Goal: Task Accomplishment & Management: Complete application form

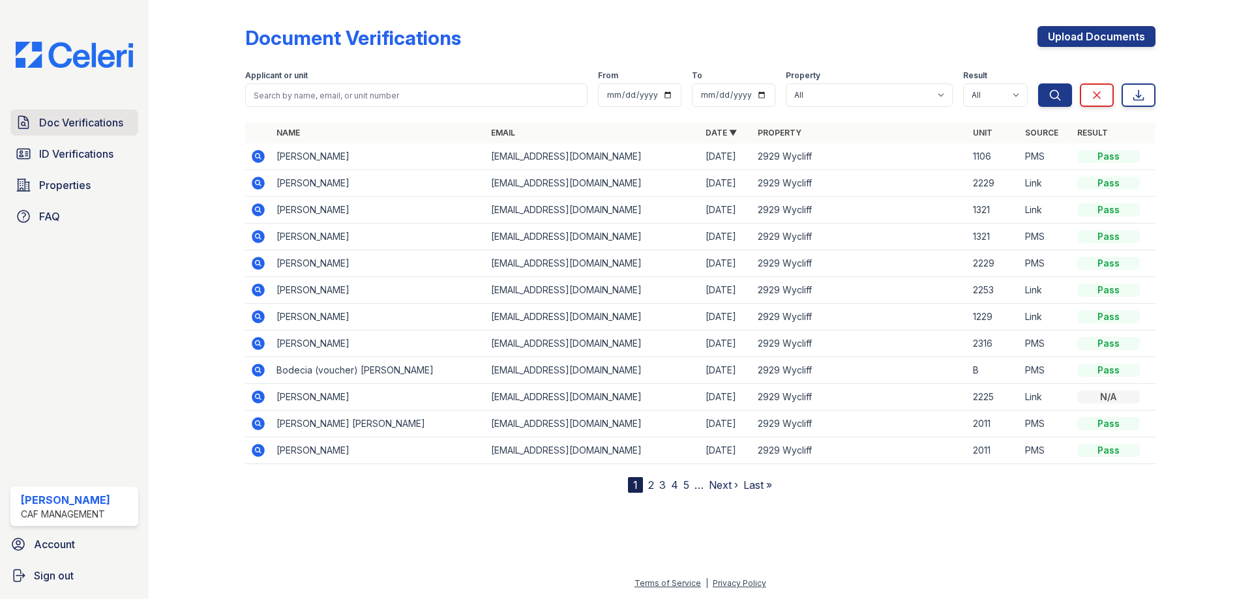
click at [88, 123] on span "Doc Verifications" at bounding box center [81, 123] width 84 height 16
click at [97, 133] on link "Doc Verifications" at bounding box center [74, 123] width 128 height 26
click at [117, 163] on link "ID Verifications" at bounding box center [74, 154] width 128 height 26
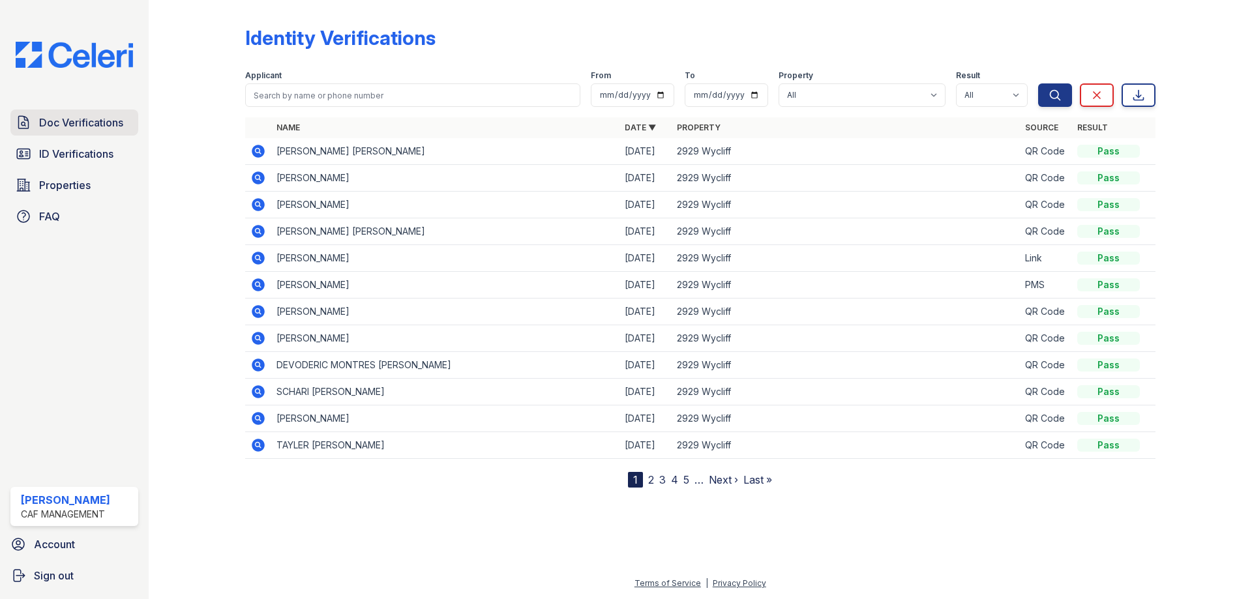
click at [110, 125] on span "Doc Verifications" at bounding box center [81, 123] width 84 height 16
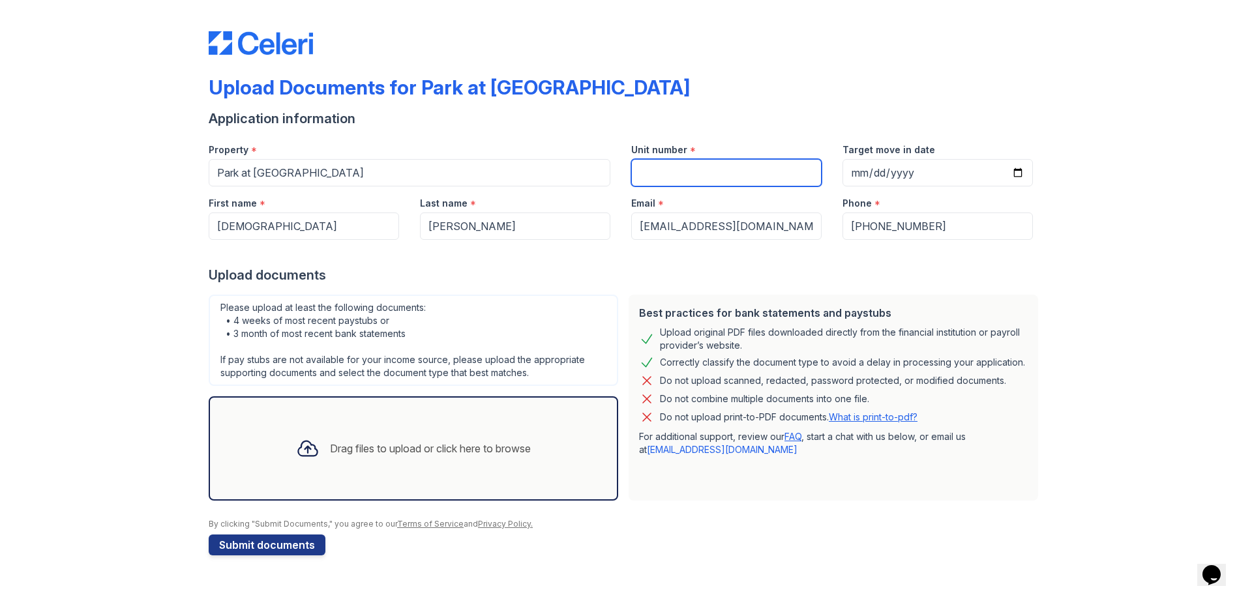
click at [698, 171] on input "Unit number" at bounding box center [726, 172] width 190 height 27
type input "1036"
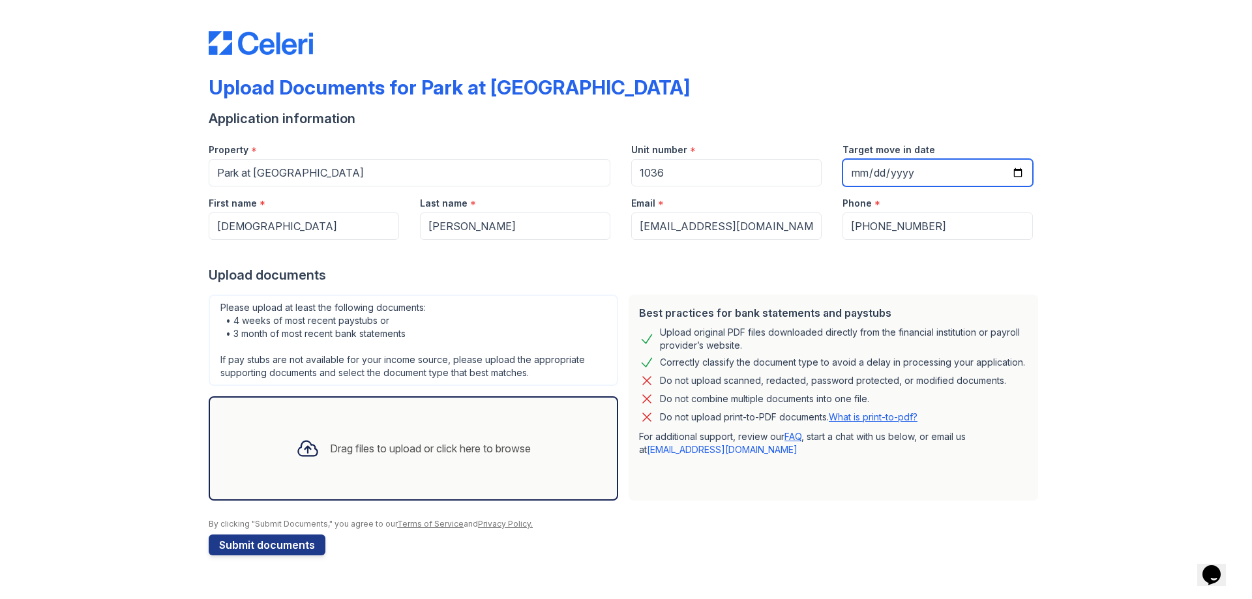
click at [1018, 172] on input "Target move in date" at bounding box center [938, 172] width 190 height 27
type input "2025-09-19"
click at [812, 248] on div at bounding box center [626, 253] width 835 height 26
click at [102, 400] on div "Upload Documents for Park at Walnut Creek Application information Property * Pa…" at bounding box center [626, 291] width 1211 height 582
click at [355, 455] on div "Drag files to upload or click here to browse" at bounding box center [430, 449] width 201 height 16
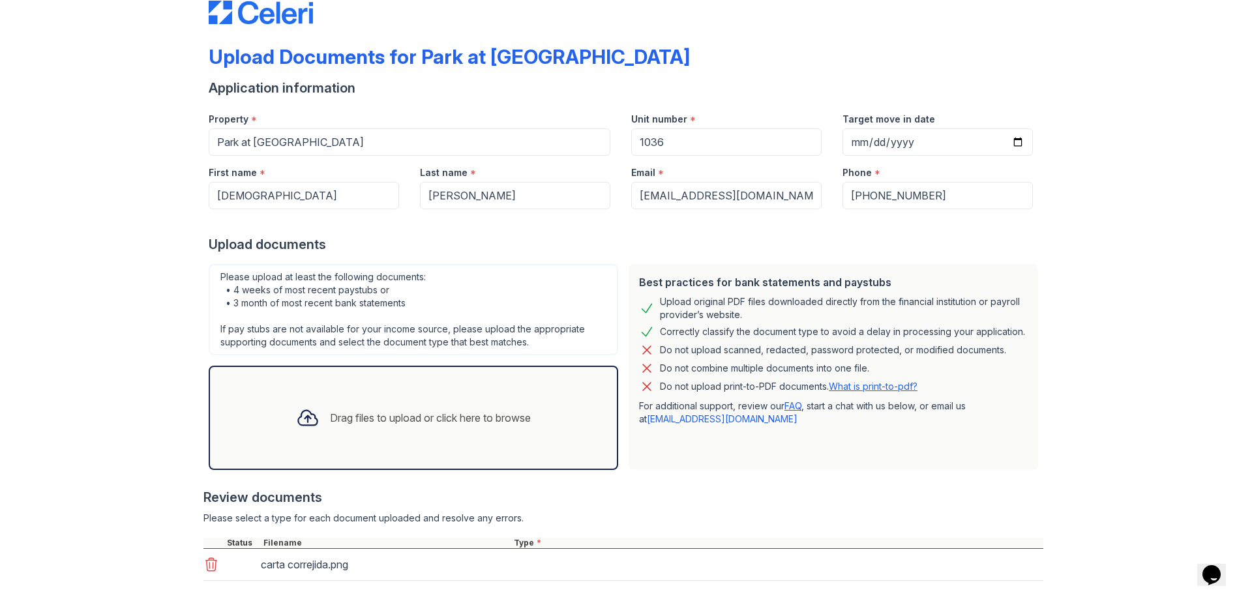
scroll to position [101, 0]
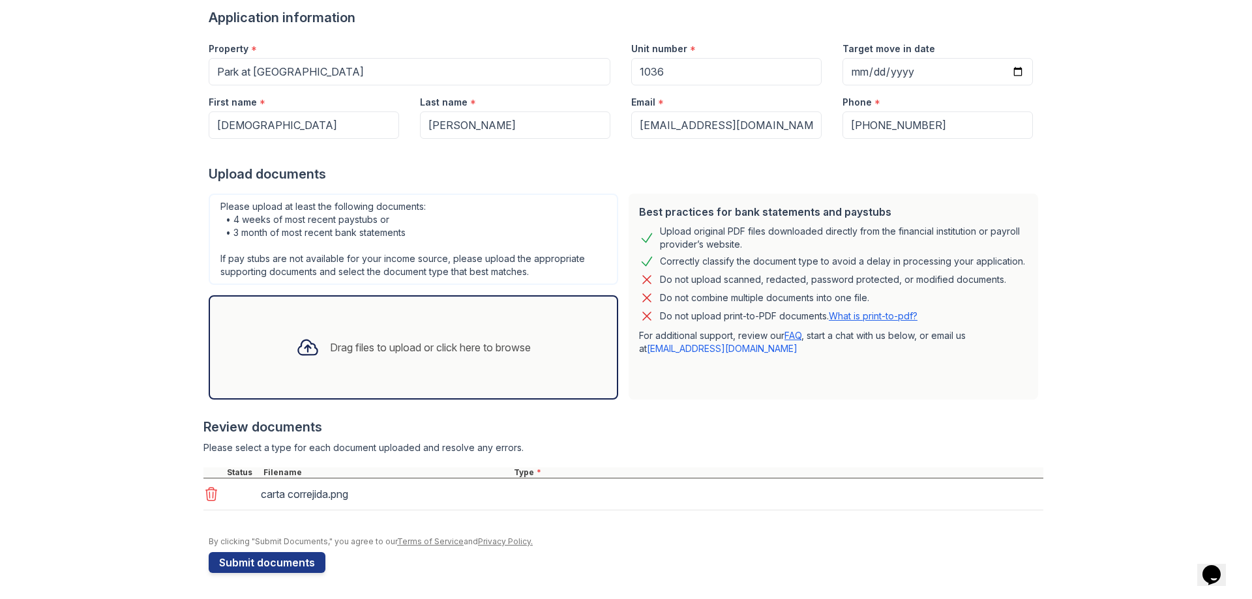
click at [604, 484] on div "carta correjida.png" at bounding box center [623, 495] width 840 height 32
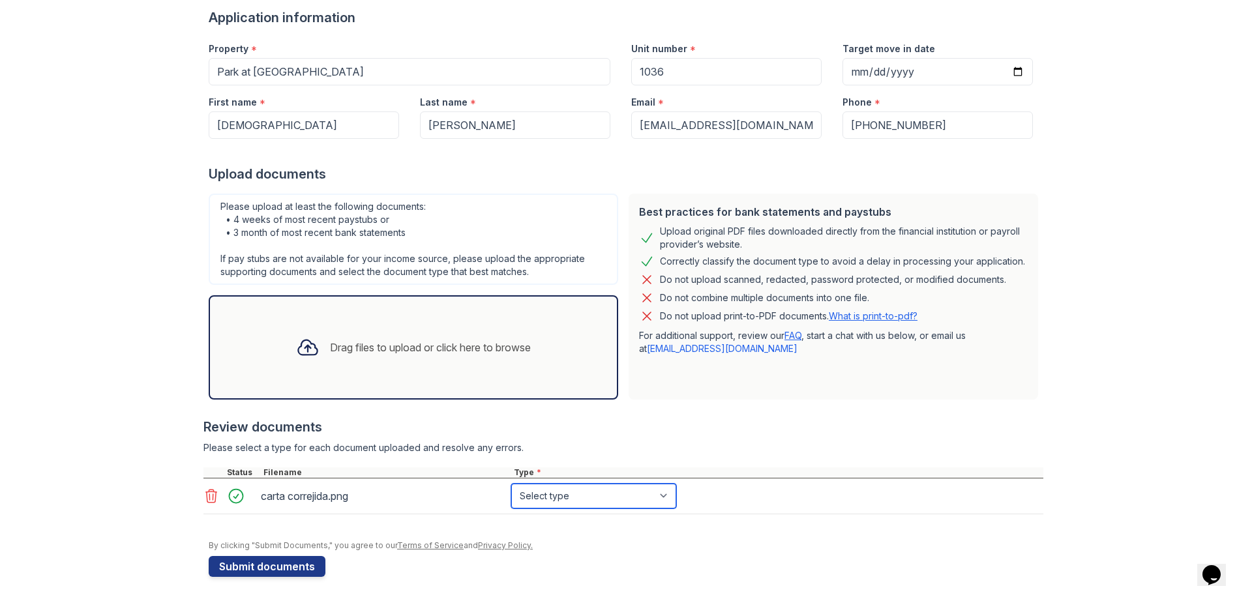
click at [559, 494] on select "Select type Paystub Bank Statement Offer Letter Tax Documents Benefit Award Let…" at bounding box center [593, 496] width 165 height 25
select select "offer_letter"
click at [511, 484] on select "Select type Paystub Bank Statement Offer Letter Tax Documents Benefit Award Let…" at bounding box center [593, 496] width 165 height 25
click at [312, 564] on button "Submit documents" at bounding box center [267, 566] width 117 height 21
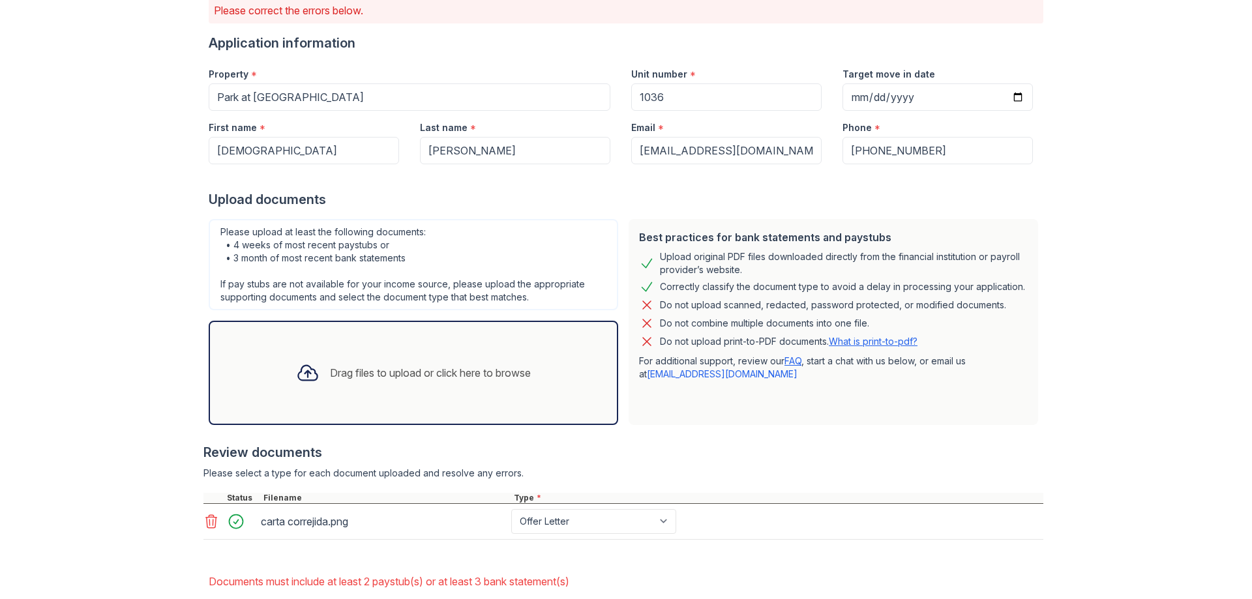
scroll to position [183, 0]
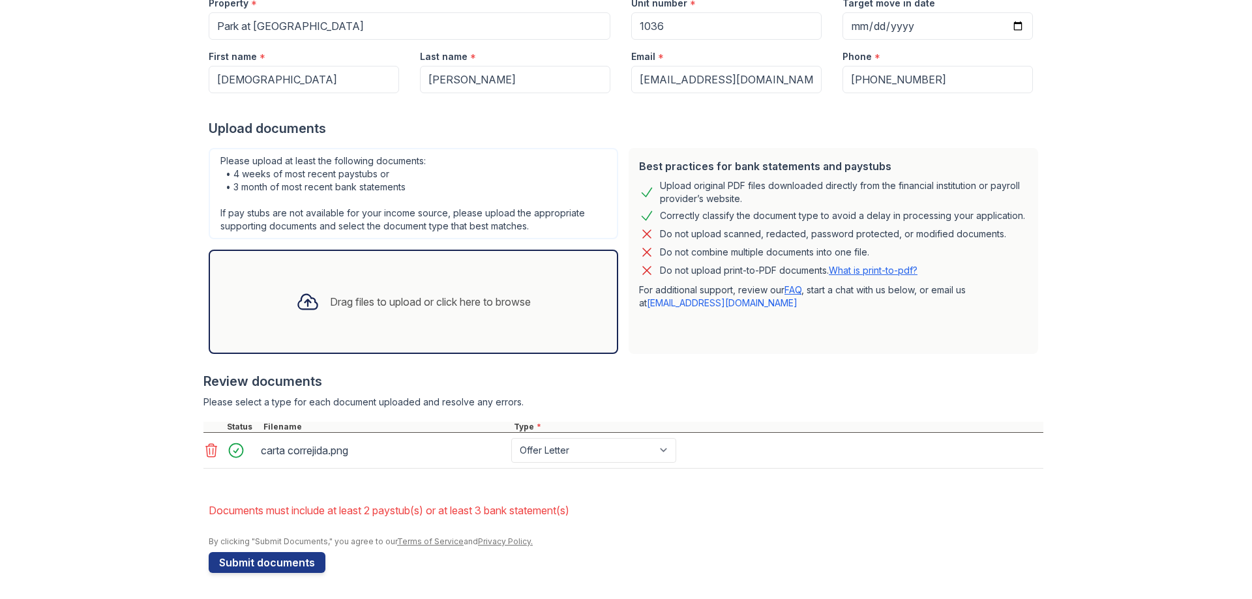
click at [385, 515] on li "Documents must include at least 2 paystub(s) or at least 3 bank statement(s)" at bounding box center [626, 511] width 835 height 26
click at [405, 334] on div "Drag files to upload or click here to browse" at bounding box center [414, 302] width 410 height 104
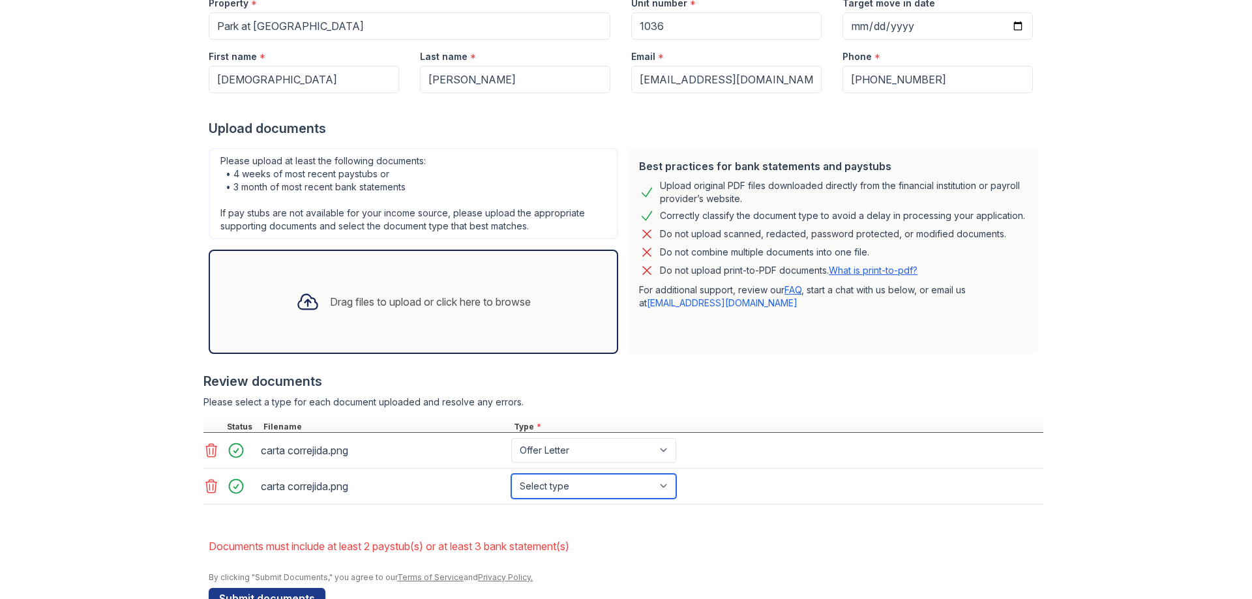
click at [562, 490] on select "Select type Paystub Bank Statement Offer Letter Tax Documents Benefit Award Let…" at bounding box center [593, 486] width 165 height 25
select select "paystub"
click at [511, 474] on select "Select type Paystub Bank Statement Offer Letter Tax Documents Benefit Award Let…" at bounding box center [593, 486] width 165 height 25
click at [393, 357] on div "Please upload at least the following documents: • 4 weeks of most recent paystu…" at bounding box center [413, 251] width 420 height 217
click at [392, 335] on div "Drag files to upload or click here to browse" at bounding box center [414, 302] width 410 height 104
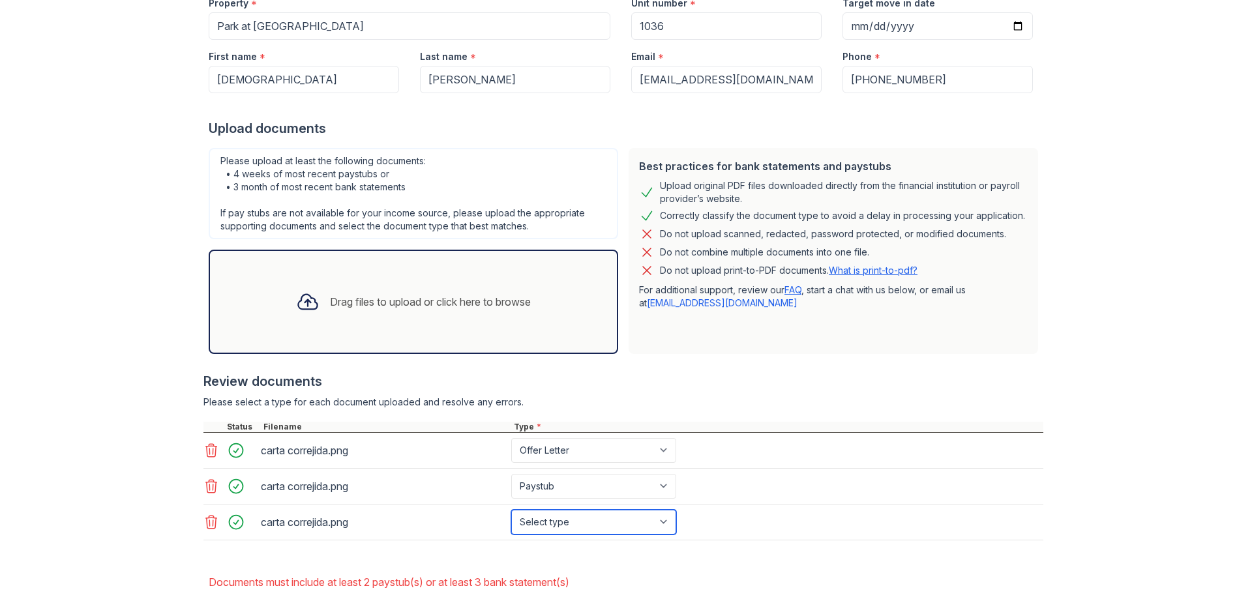
click at [547, 526] on select "Select type Paystub Bank Statement Offer Letter Tax Documents Benefit Award Let…" at bounding box center [593, 522] width 165 height 25
select select "paystub"
click at [511, 510] on select "Select type Paystub Bank Statement Offer Letter Tax Documents Benefit Award Let…" at bounding box center [593, 522] width 165 height 25
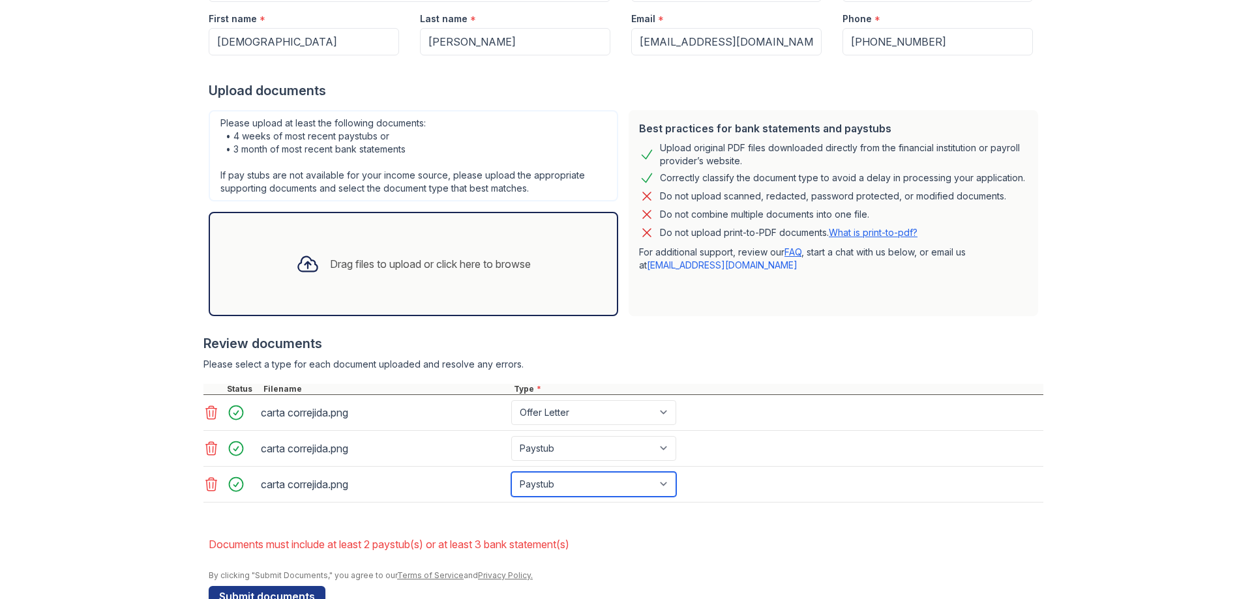
scroll to position [255, 0]
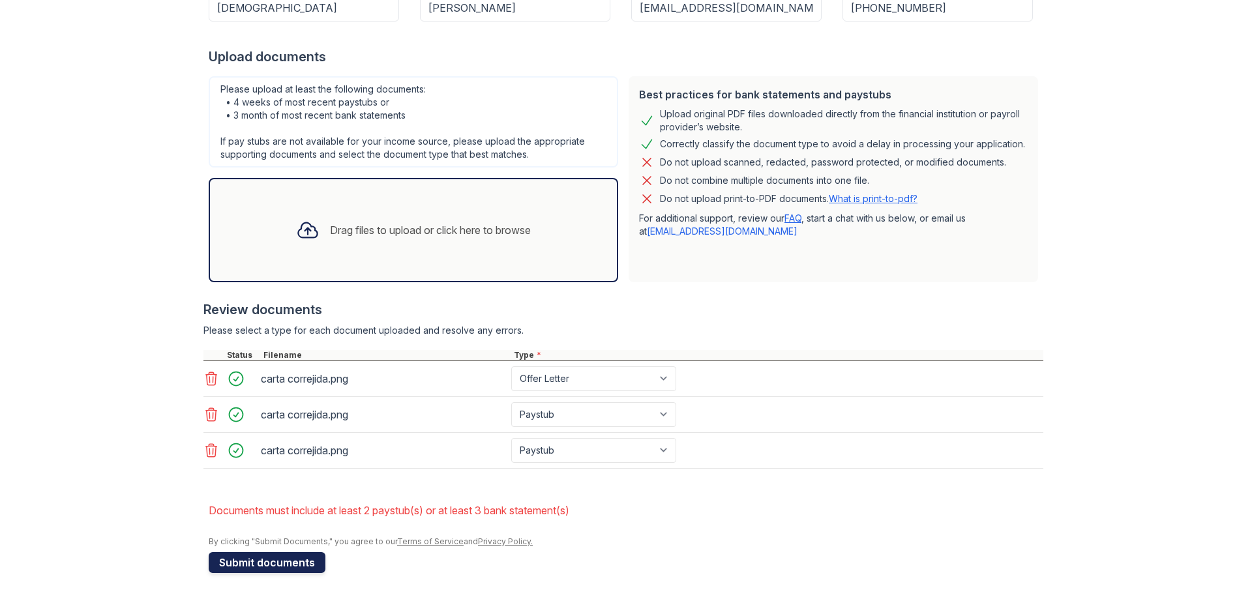
click at [250, 559] on button "Submit documents" at bounding box center [267, 562] width 117 height 21
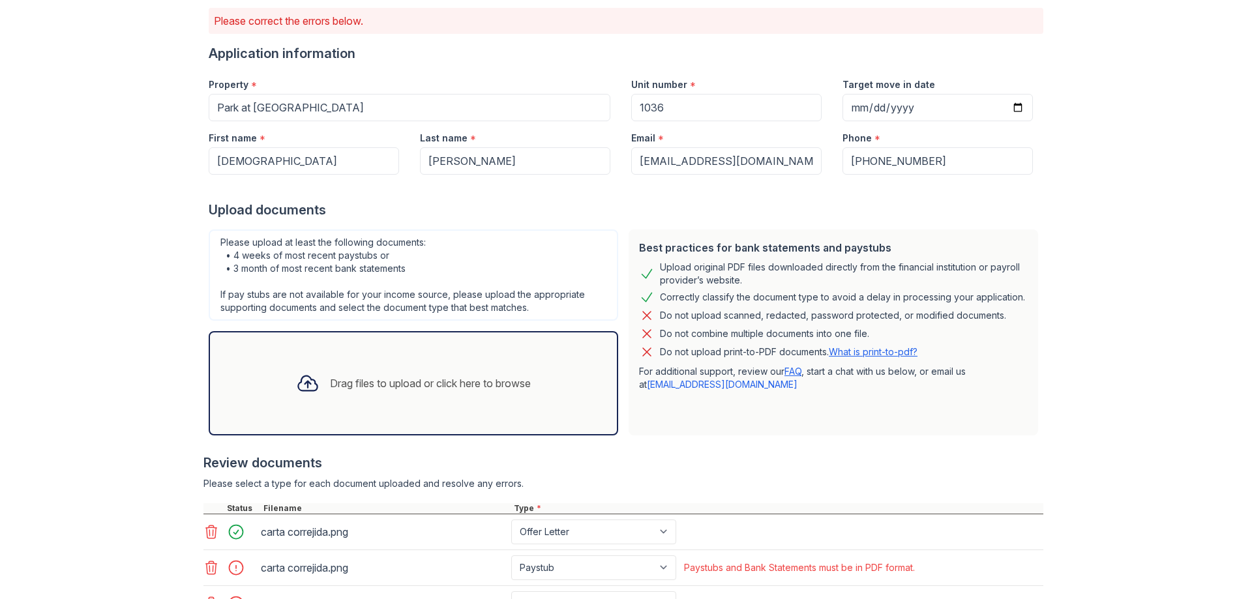
scroll to position [213, 0]
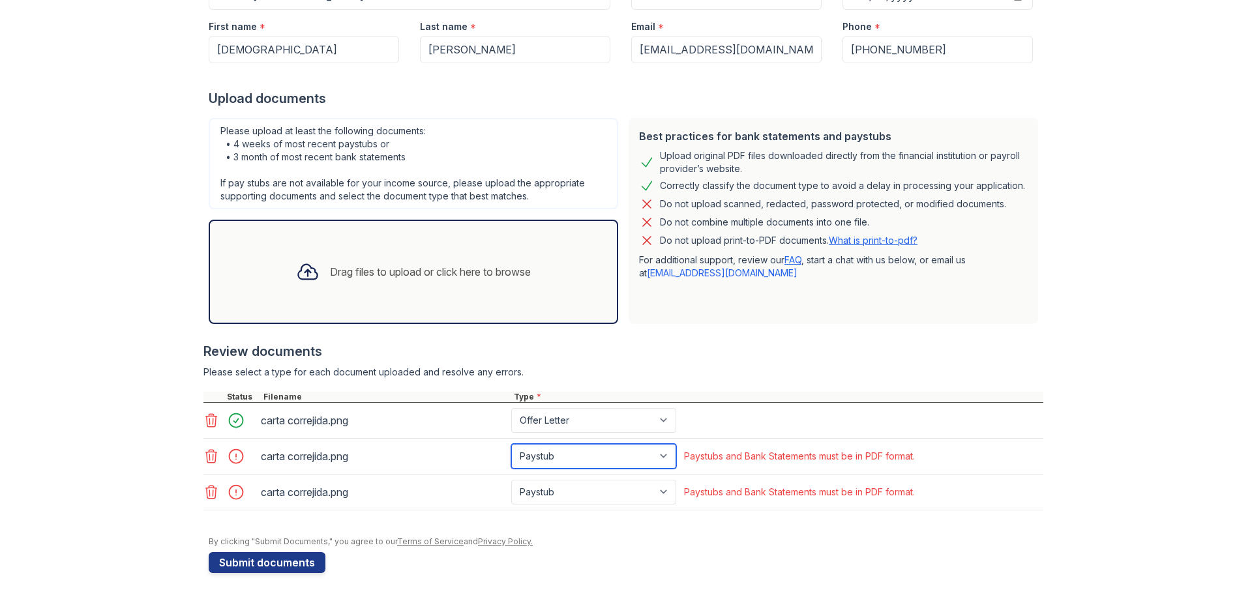
click at [609, 449] on select "Paystub Bank Statement Offer Letter Tax Documents Benefit Award Letter Investme…" at bounding box center [593, 456] width 165 height 25
select select "bank_statement"
click at [511, 444] on select "Paystub Bank Statement Offer Letter Tax Documents Benefit Award Letter Investme…" at bounding box center [593, 456] width 165 height 25
click at [573, 490] on select "Paystub Bank Statement Offer Letter Tax Documents Benefit Award Letter Investme…" at bounding box center [593, 492] width 165 height 25
select select "bank_statement"
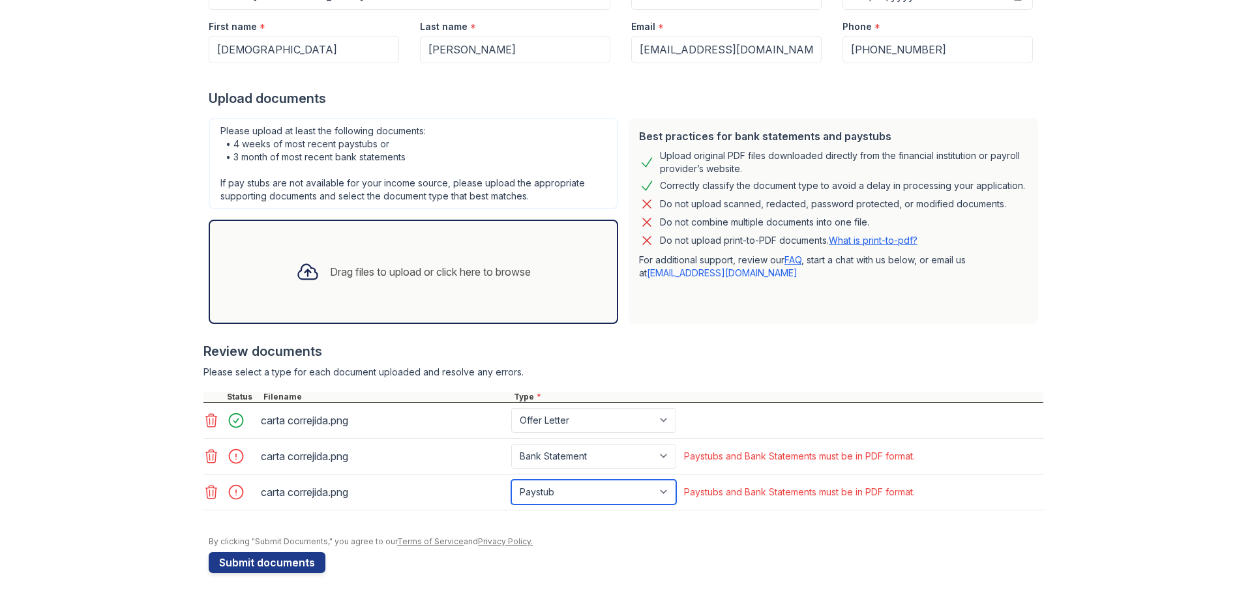
click at [511, 480] on select "Paystub Bank Statement Offer Letter Tax Documents Benefit Award Letter Investme…" at bounding box center [593, 492] width 165 height 25
click at [285, 569] on button "Submit documents" at bounding box center [267, 562] width 117 height 21
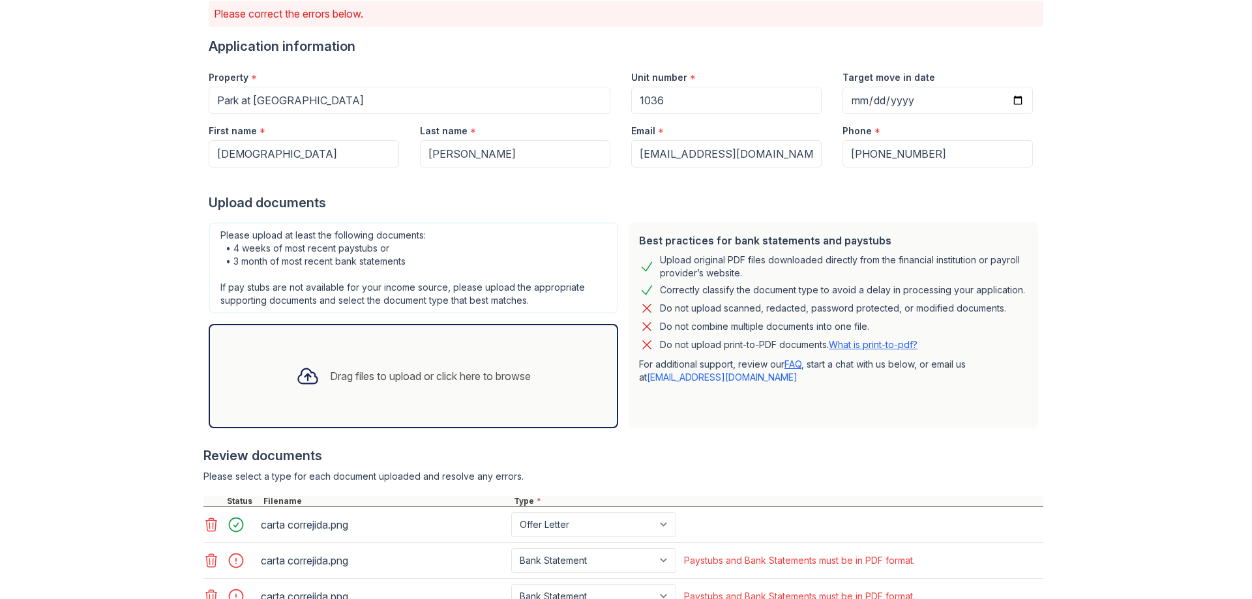
scroll to position [255, 0]
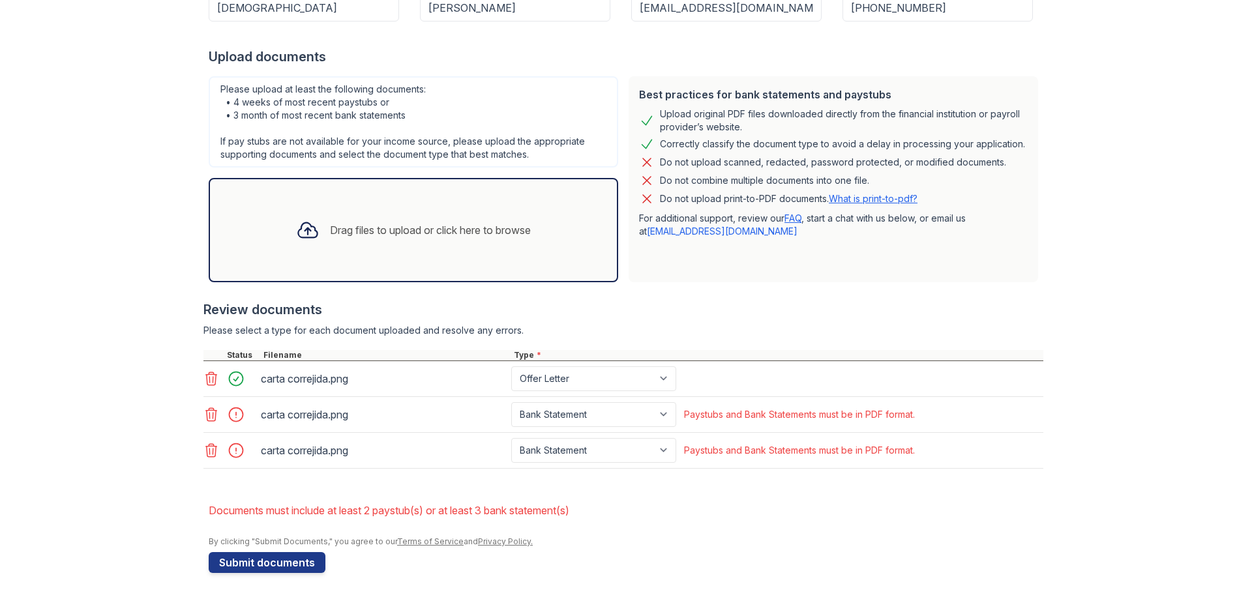
click at [206, 413] on icon at bounding box center [211, 414] width 11 height 13
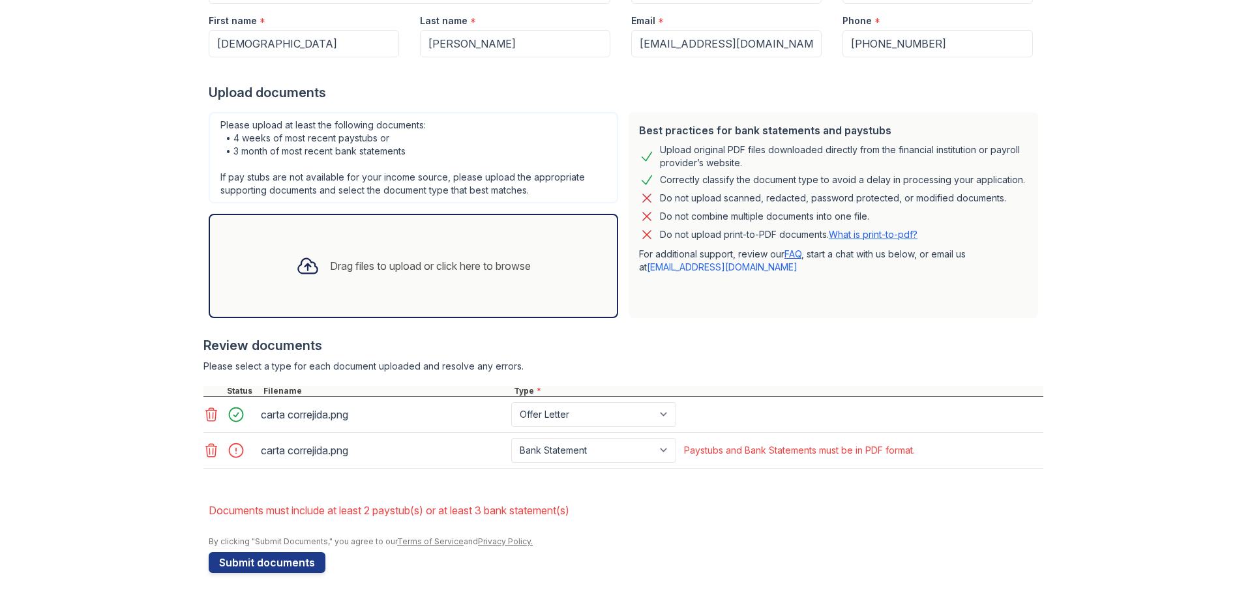
click at [206, 446] on icon at bounding box center [211, 450] width 11 height 13
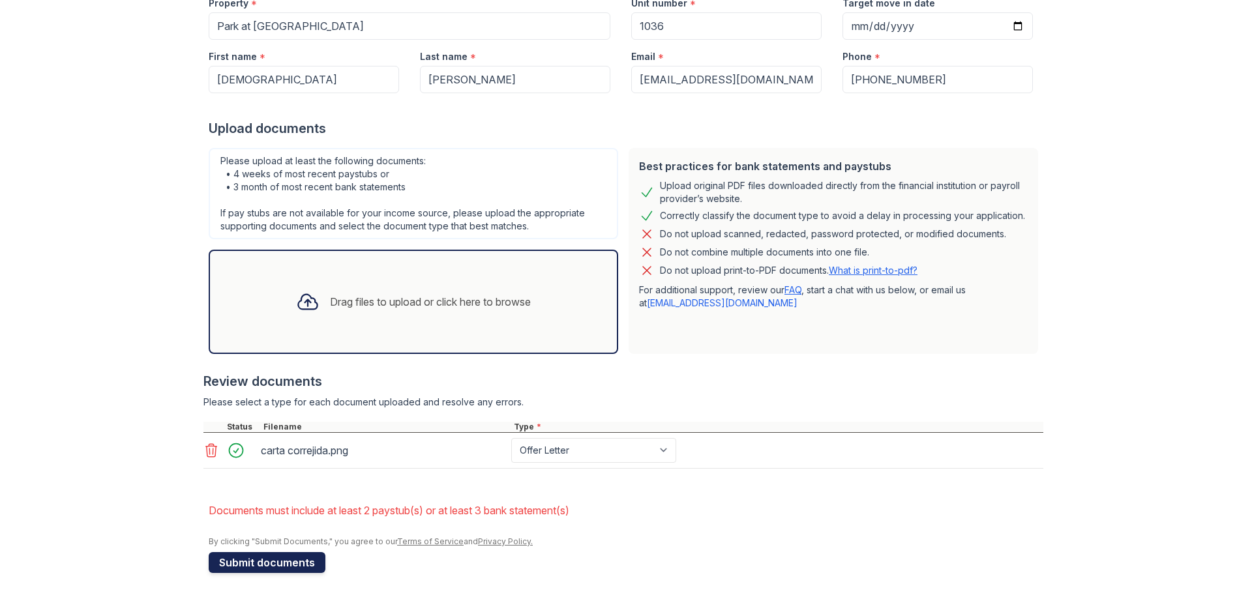
click at [263, 569] on button "Submit documents" at bounding box center [267, 562] width 117 height 21
click at [361, 517] on li "Documents must include at least 2 paystub(s) or at least 3 bank statement(s)" at bounding box center [626, 511] width 835 height 26
click at [412, 517] on li "Documents must include at least 2 paystub(s) or at least 3 bank statement(s)" at bounding box center [626, 511] width 835 height 26
click at [454, 304] on div "Drag files to upload or click here to browse" at bounding box center [430, 302] width 201 height 16
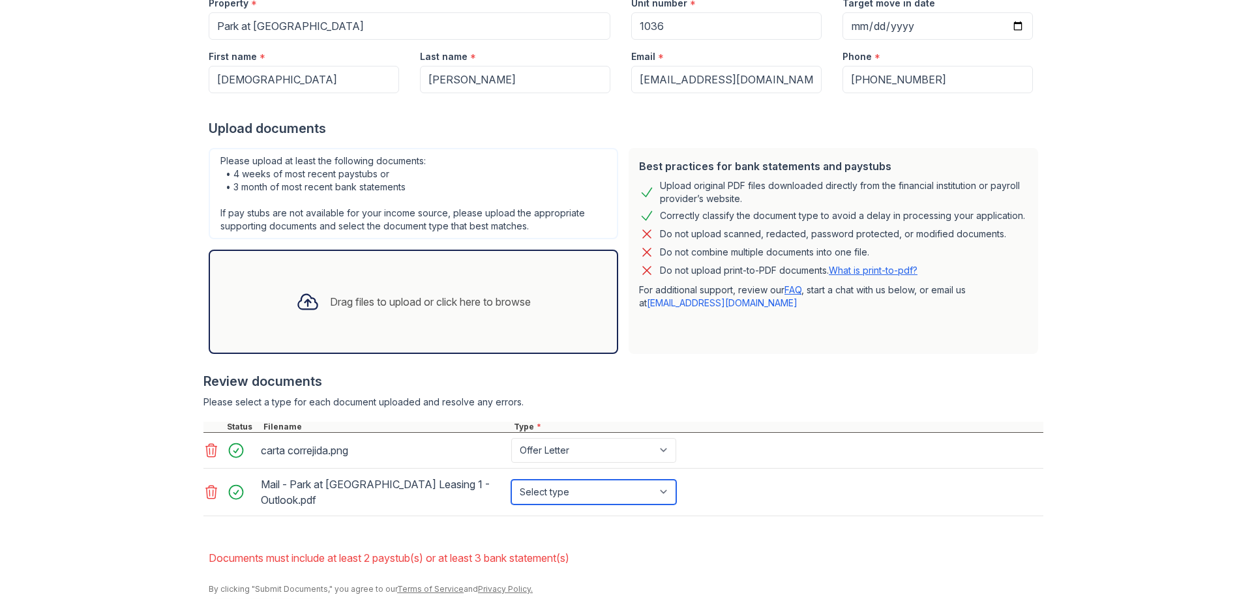
click at [563, 494] on select "Select type Paystub Bank Statement Offer Letter Tax Documents Benefit Award Let…" at bounding box center [593, 492] width 165 height 25
select select "paystub"
click at [511, 480] on select "Select type Paystub Bank Statement Offer Letter Tax Documents Benefit Award Let…" at bounding box center [593, 492] width 165 height 25
click at [374, 314] on div "Drag files to upload or click here to browse" at bounding box center [414, 302] width 256 height 44
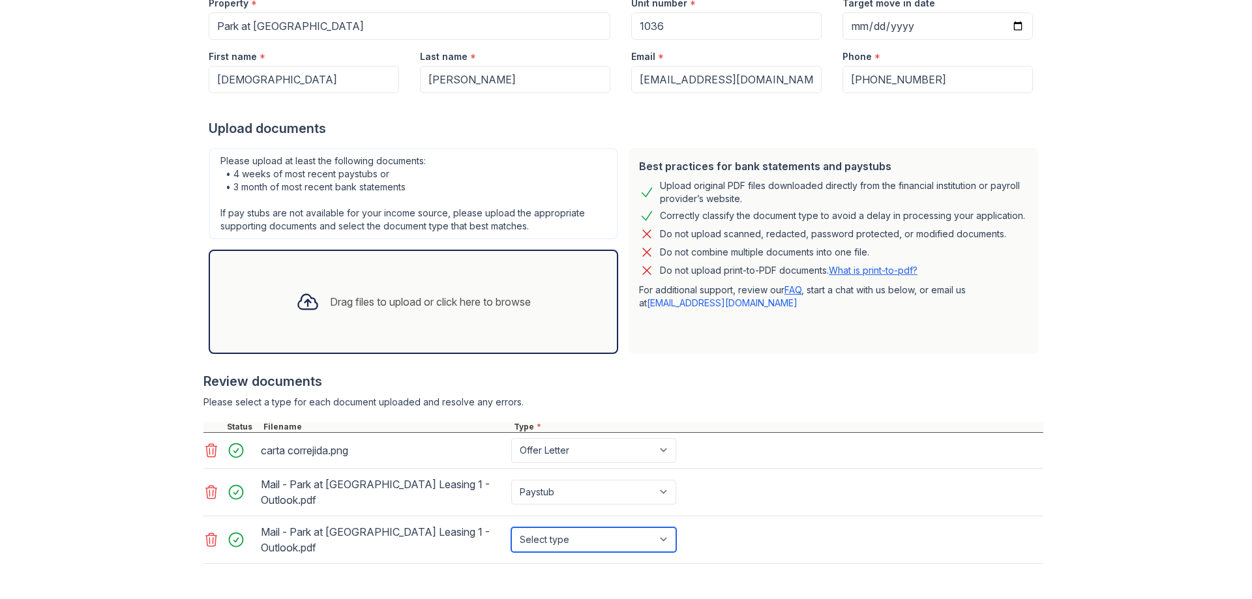
click at [551, 543] on select "Select type Paystub Bank Statement Offer Letter Tax Documents Benefit Award Let…" at bounding box center [593, 540] width 165 height 25
select select "paystub"
click at [511, 528] on select "Select type Paystub Bank Statement Offer Letter Tax Documents Benefit Award Let…" at bounding box center [593, 540] width 165 height 25
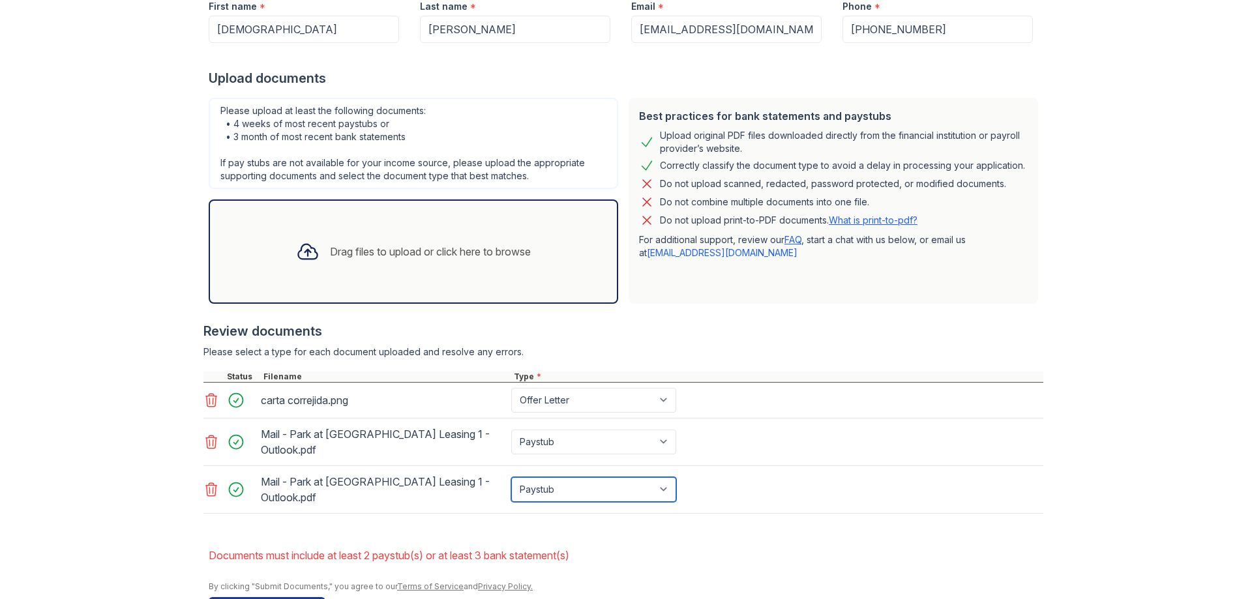
scroll to position [278, 0]
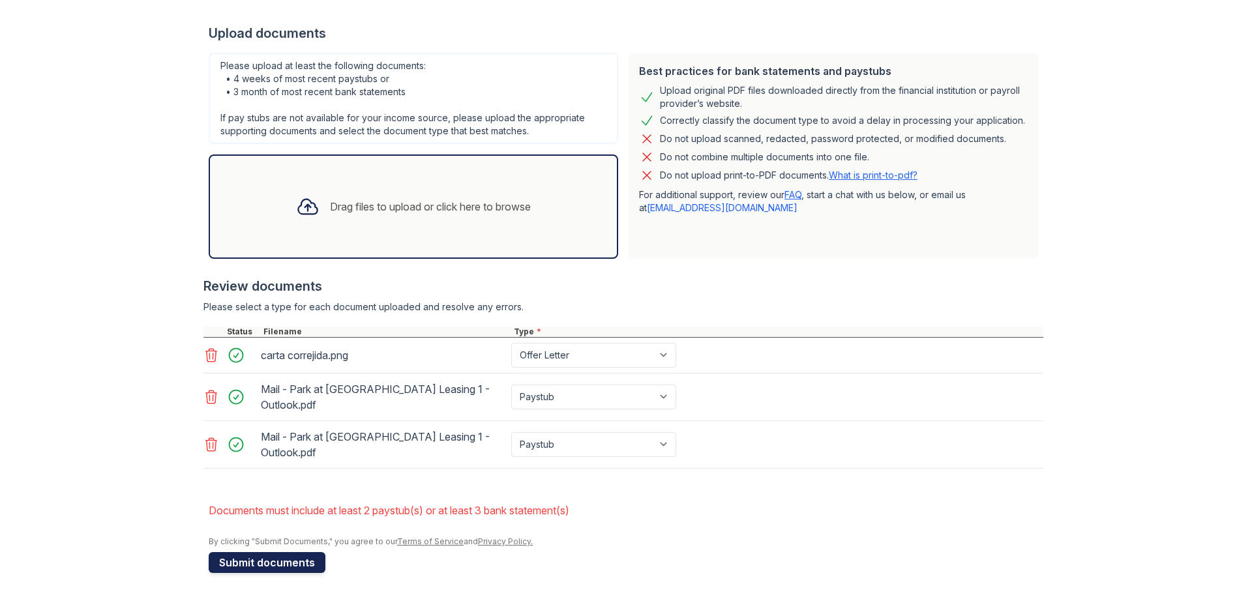
click at [278, 554] on button "Submit documents" at bounding box center [267, 562] width 117 height 21
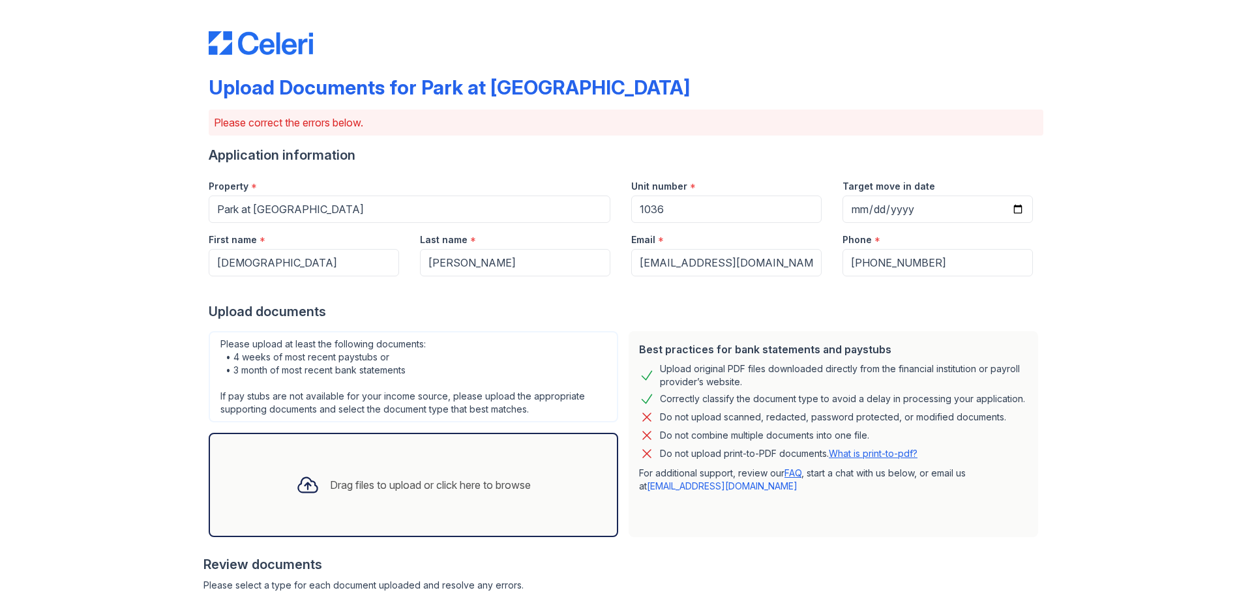
scroll to position [237, 0]
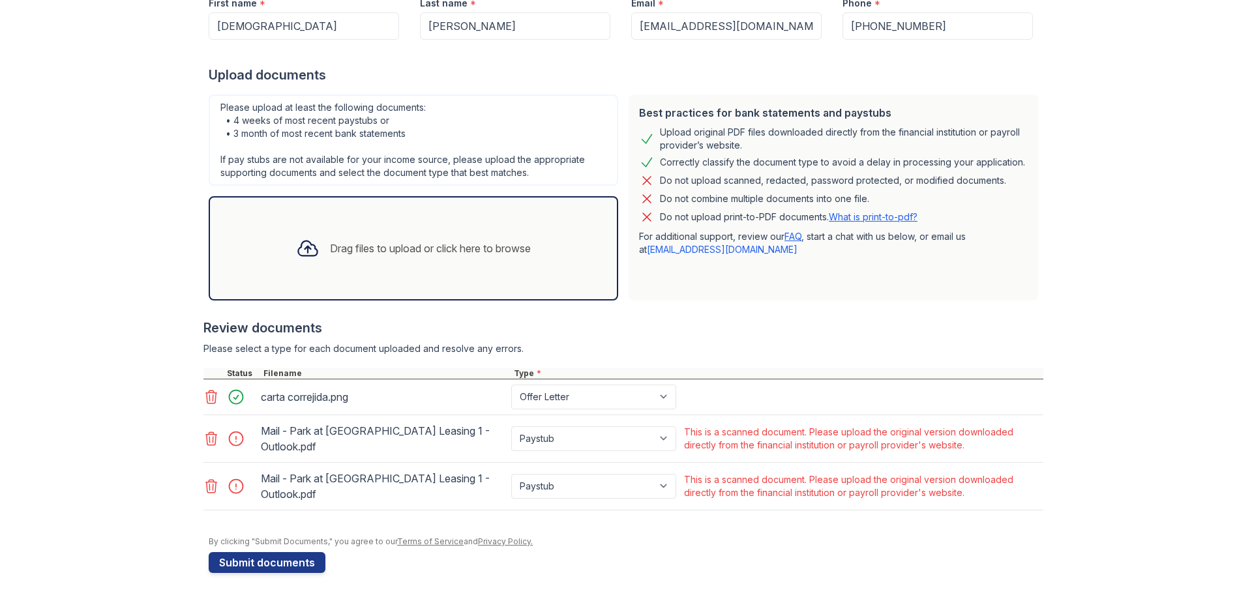
click at [760, 441] on div "This is a scanned document. Please upload the original version downloaded direc…" at bounding box center [862, 439] width 357 height 26
click at [828, 539] on div "By clicking "Submit Documents," you agree to our Terms of Service and Privacy P…" at bounding box center [626, 542] width 835 height 10
click at [827, 447] on div "This is a scanned document. Please upload the original version downloaded direc…" at bounding box center [862, 439] width 357 height 26
click at [903, 432] on div "This is a scanned document. Please upload the original version downloaded direc…" at bounding box center [862, 439] width 357 height 26
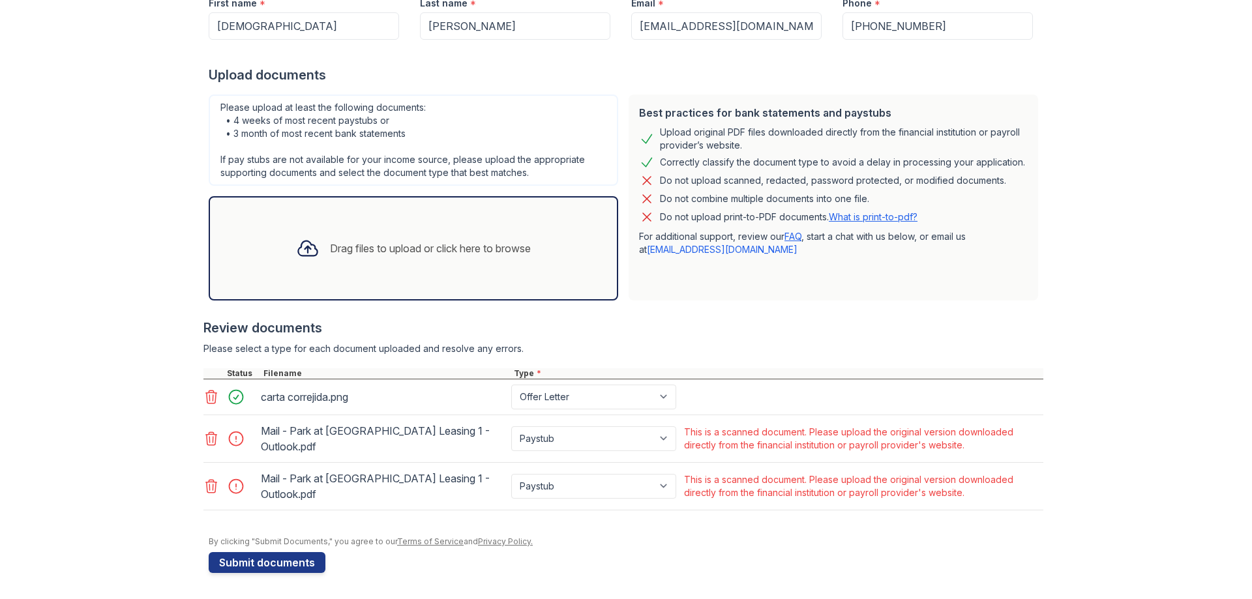
click at [745, 451] on div "This is a scanned document. Please upload the original version downloaded direc…" at bounding box center [862, 439] width 357 height 26
click at [571, 450] on select "Paystub Bank Statement Offer Letter Tax Documents Benefit Award Letter Investme…" at bounding box center [593, 439] width 165 height 25
select select "bank_statement"
click at [511, 427] on select "Paystub Bank Statement Offer Letter Tax Documents Benefit Award Letter Investme…" at bounding box center [593, 439] width 165 height 25
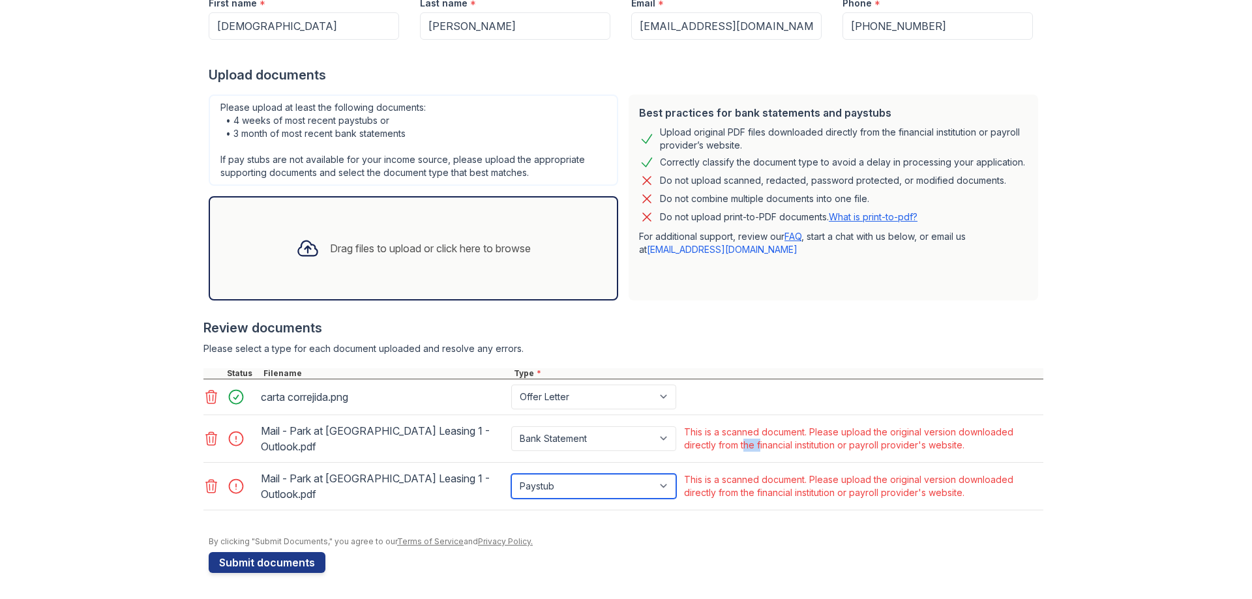
click at [530, 491] on select "Paystub Bank Statement Offer Letter Tax Documents Benefit Award Letter Investme…" at bounding box center [593, 486] width 165 height 25
select select "bank_statement"
click at [511, 474] on select "Paystub Bank Statement Offer Letter Tax Documents Benefit Award Letter Investme…" at bounding box center [593, 486] width 165 height 25
click at [233, 559] on button "Submit documents" at bounding box center [267, 562] width 117 height 21
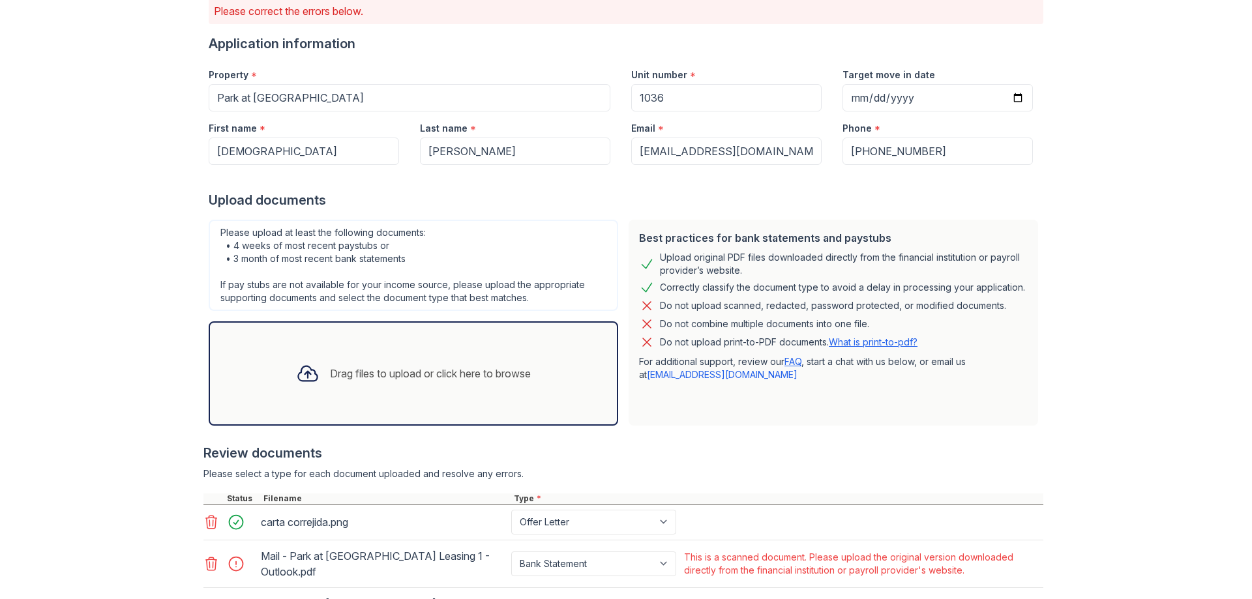
scroll to position [278, 0]
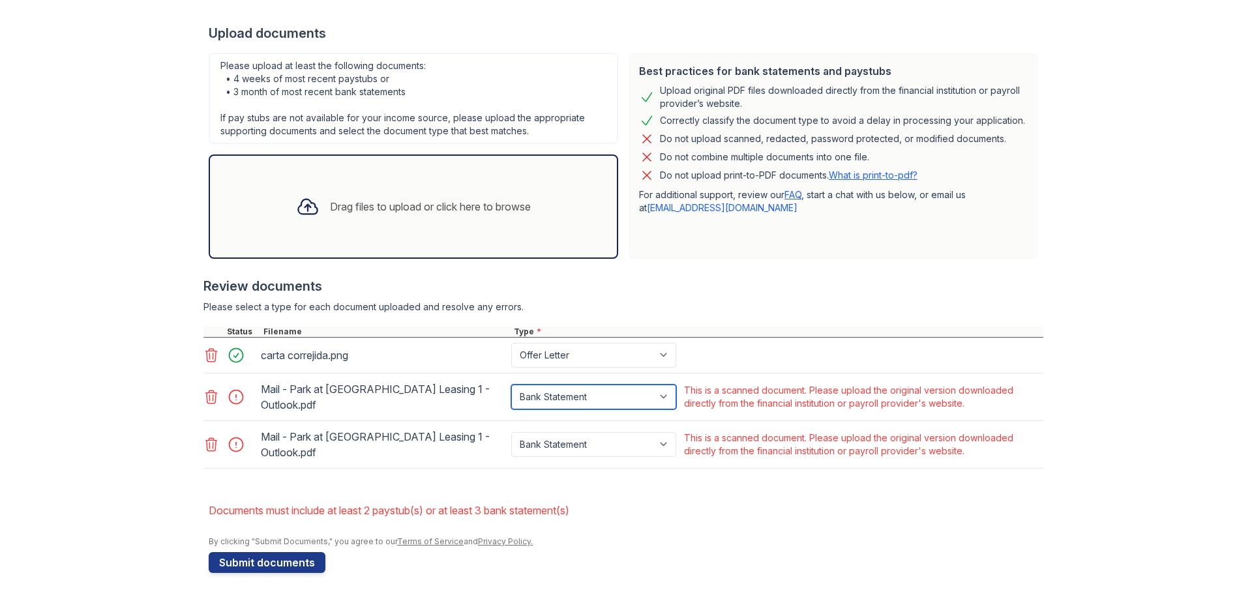
click at [567, 394] on select "Paystub Bank Statement Offer Letter Tax Documents Benefit Award Letter Investme…" at bounding box center [593, 397] width 165 height 25
click at [211, 391] on icon at bounding box center [211, 397] width 16 height 16
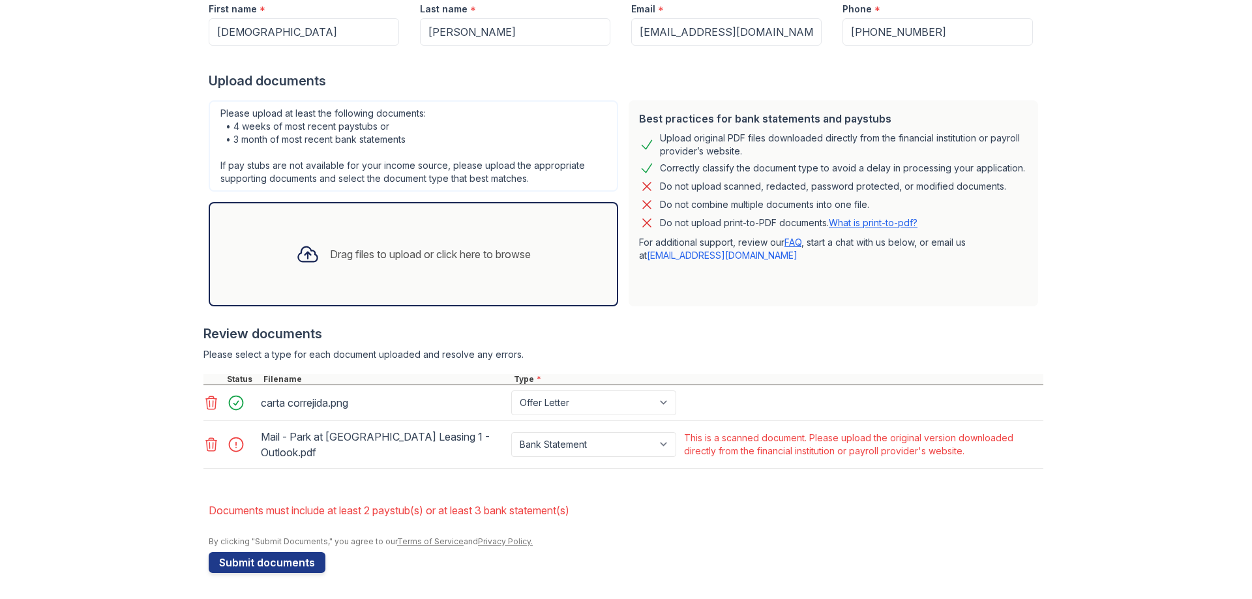
click at [204, 442] on icon at bounding box center [211, 445] width 16 height 16
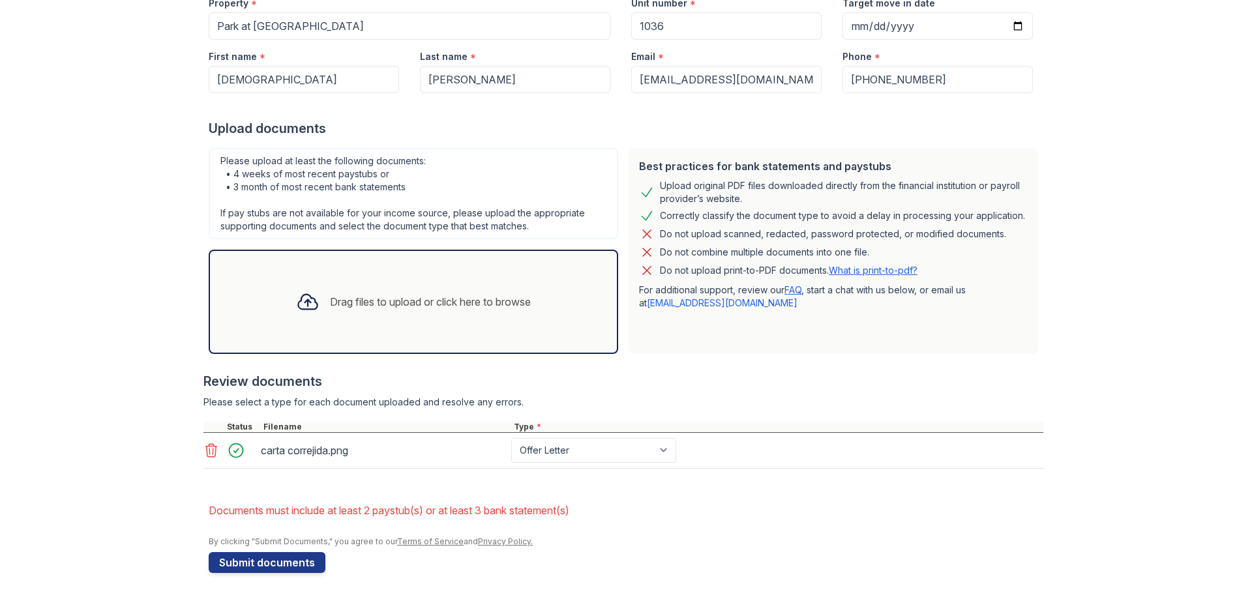
scroll to position [183, 0]
click at [459, 271] on div "Drag files to upload or click here to browse" at bounding box center [414, 302] width 410 height 104
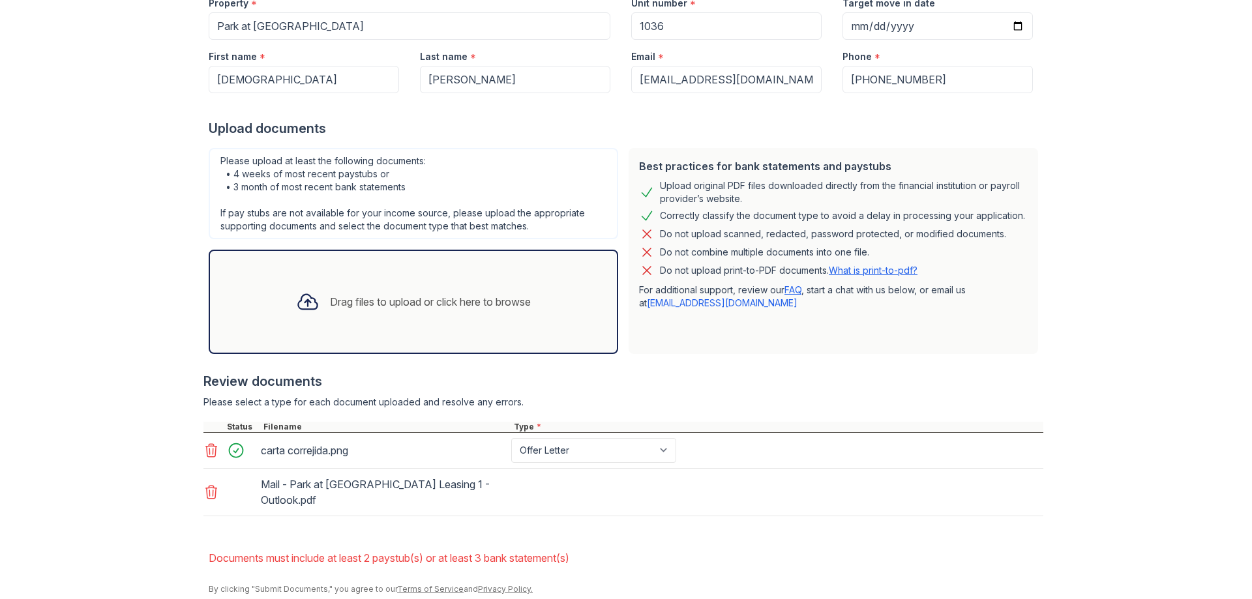
scroll to position [231, 0]
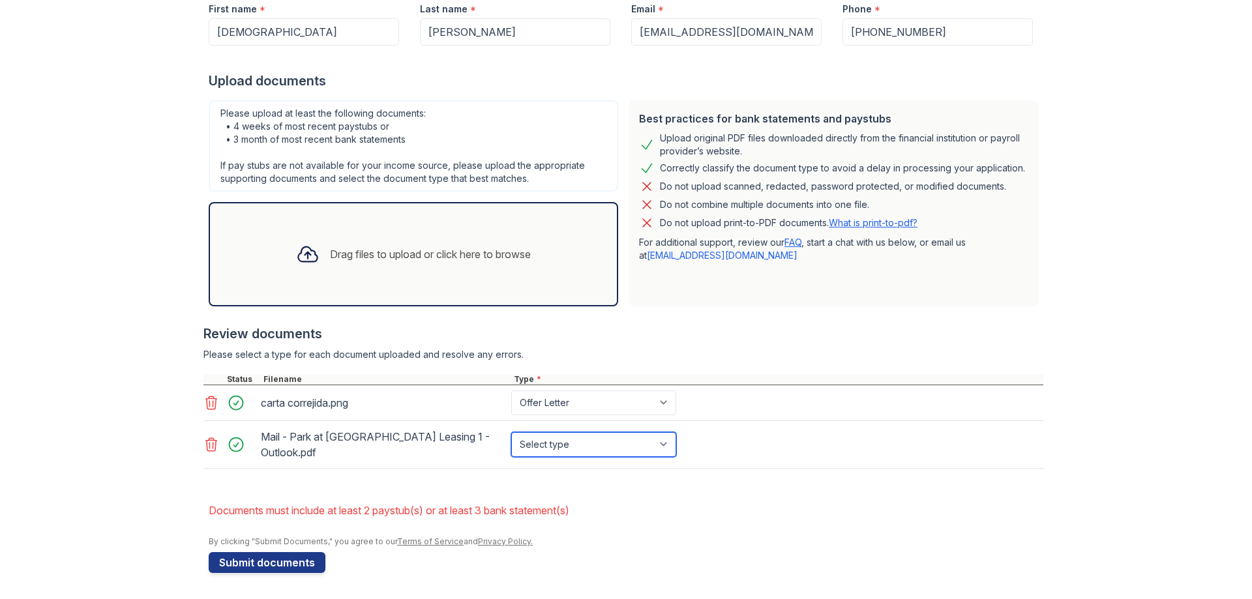
click at [571, 441] on select "Select type Paystub Bank Statement Offer Letter Tax Documents Benefit Award Let…" at bounding box center [593, 444] width 165 height 25
select select "other"
click at [511, 432] on select "Select type Paystub Bank Statement Offer Letter Tax Documents Benefit Award Let…" at bounding box center [593, 444] width 165 height 25
click at [288, 561] on button "Submit documents" at bounding box center [267, 562] width 117 height 21
click at [517, 444] on select "Paystub Bank Statement Offer Letter Tax Documents Benefit Award Letter Investme…" at bounding box center [593, 444] width 165 height 25
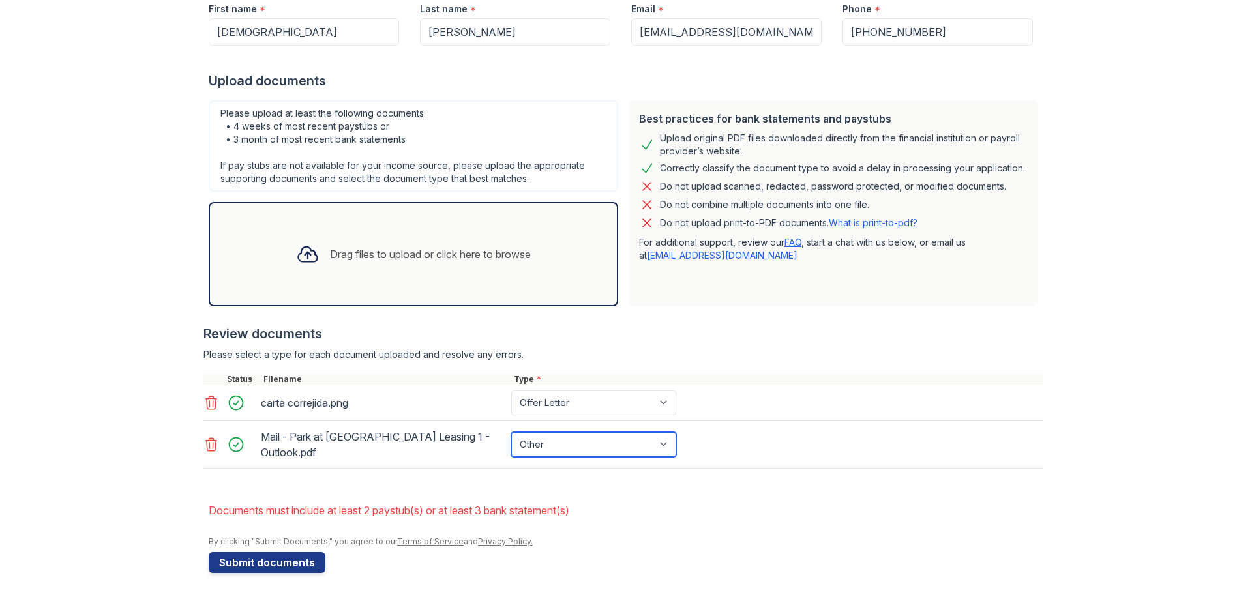
select select "paystub"
click at [511, 432] on select "Paystub Bank Statement Offer Letter Tax Documents Benefit Award Letter Investme…" at bounding box center [593, 444] width 165 height 25
click at [252, 557] on button "Submit documents" at bounding box center [267, 562] width 117 height 21
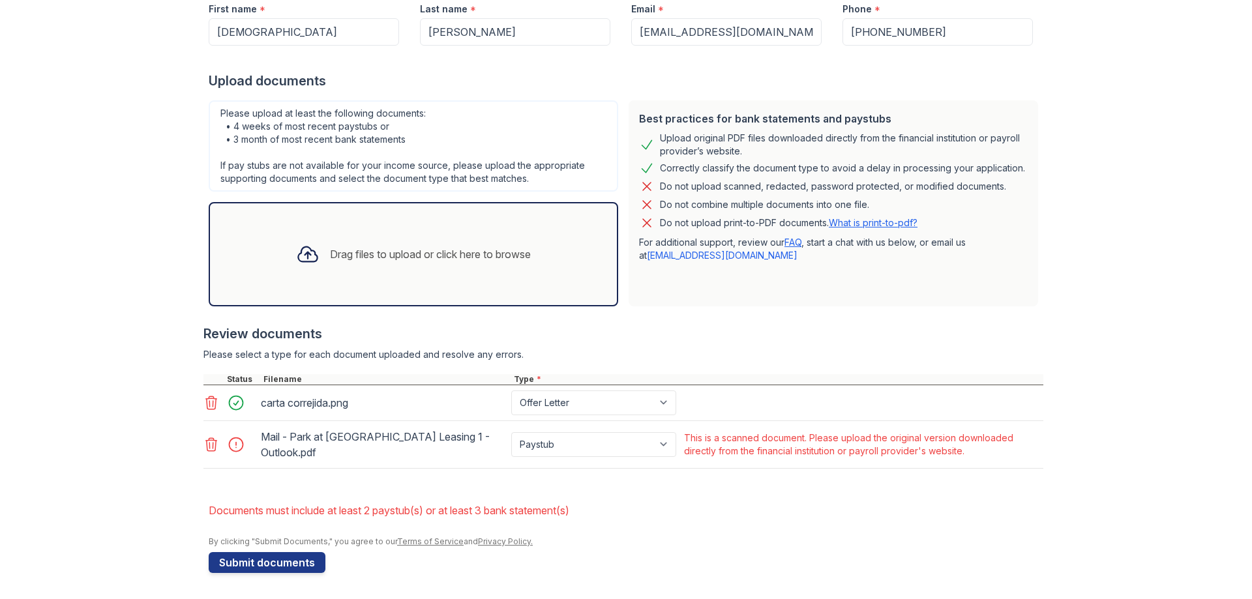
click at [387, 273] on div "Drag files to upload or click here to browse" at bounding box center [414, 254] width 256 height 44
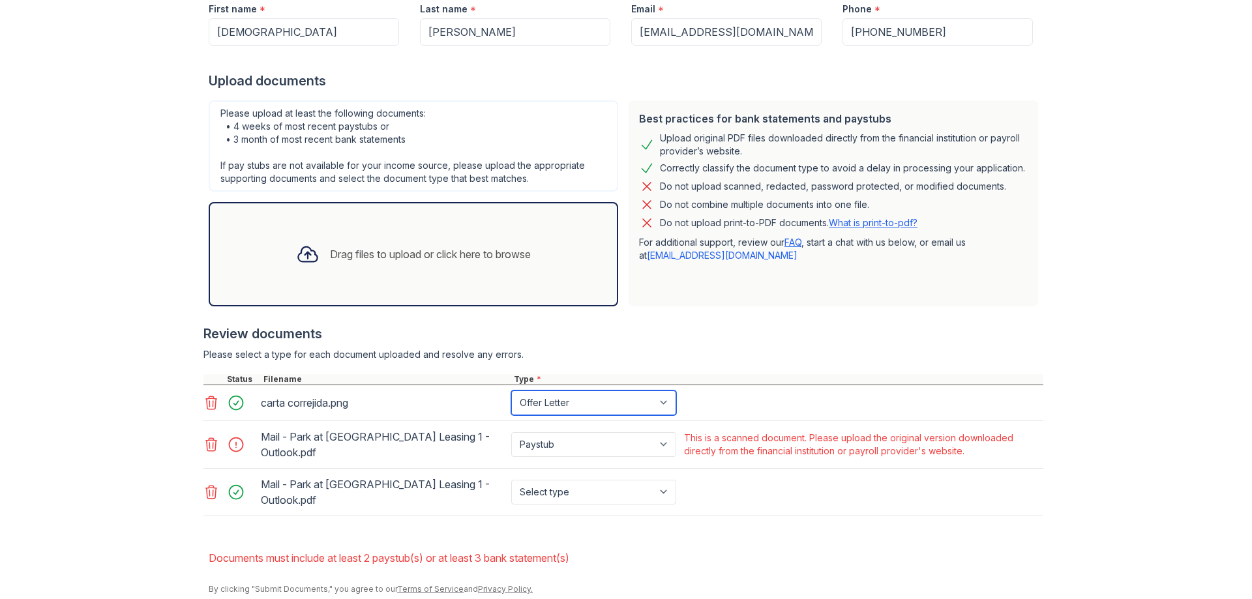
click at [581, 400] on select "Paystub Bank Statement Offer Letter Tax Documents Benefit Award Letter Investme…" at bounding box center [593, 403] width 165 height 25
click at [590, 410] on select "Paystub Bank Statement Offer Letter Tax Documents Benefit Award Letter Investme…" at bounding box center [593, 403] width 165 height 25
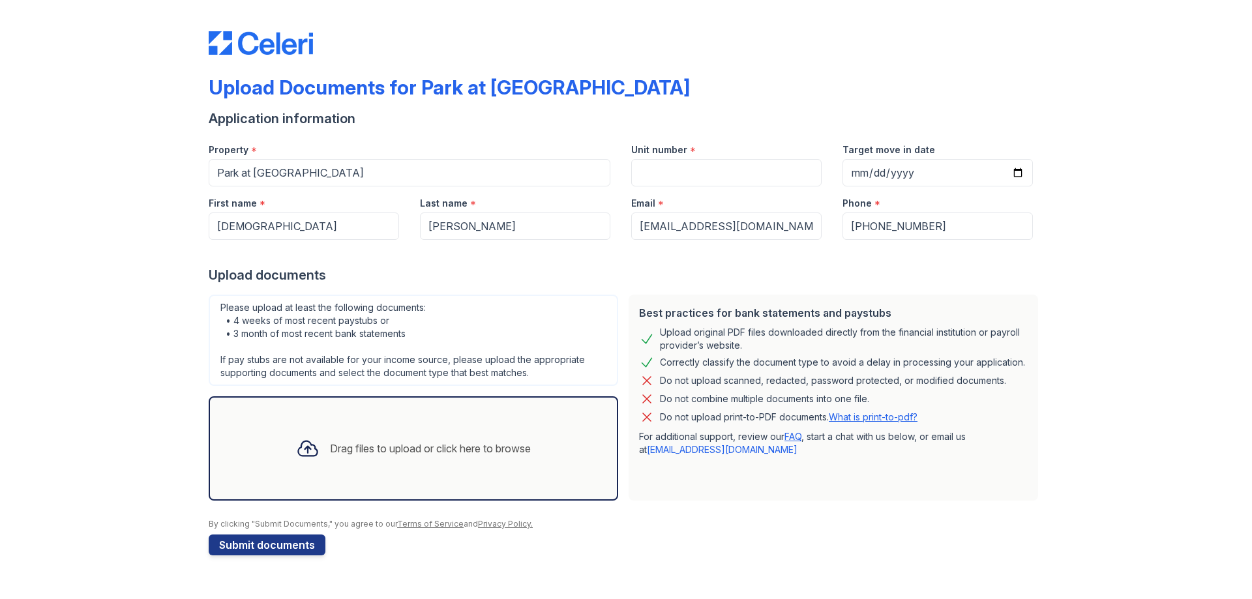
click at [376, 451] on div "Drag files to upload or click here to browse" at bounding box center [430, 449] width 201 height 16
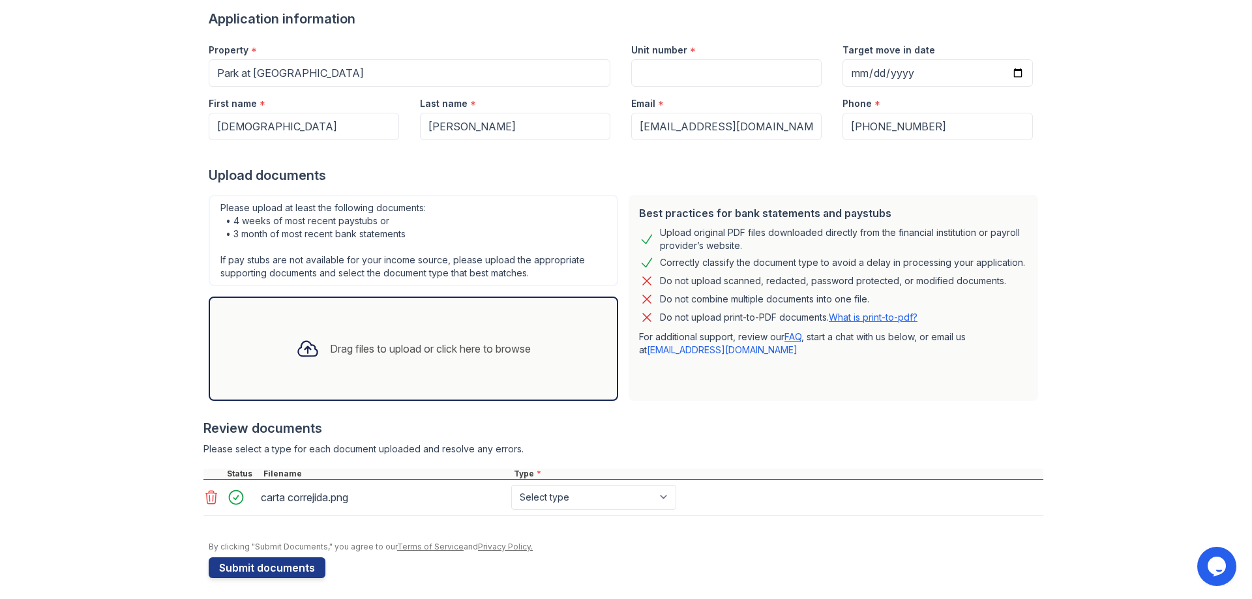
scroll to position [101, 0]
drag, startPoint x: 648, startPoint y: 498, endPoint x: 637, endPoint y: 511, distance: 17.1
click at [648, 498] on select "Select type Paystub Bank Statement Offer Letter Tax Documents Benefit Award Let…" at bounding box center [593, 496] width 165 height 25
select select "offer_letter"
click at [511, 484] on select "Select type Paystub Bank Statement Offer Letter Tax Documents Benefit Award Let…" at bounding box center [593, 496] width 165 height 25
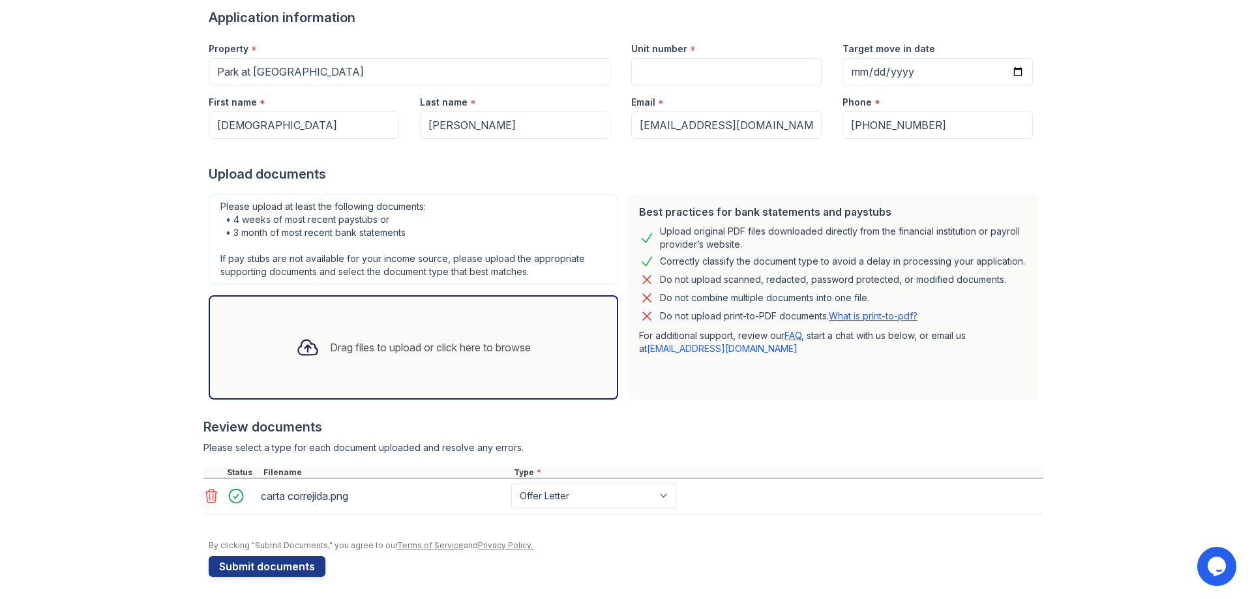
click at [468, 355] on div "Drag files to upload or click here to browse" at bounding box center [414, 347] width 256 height 44
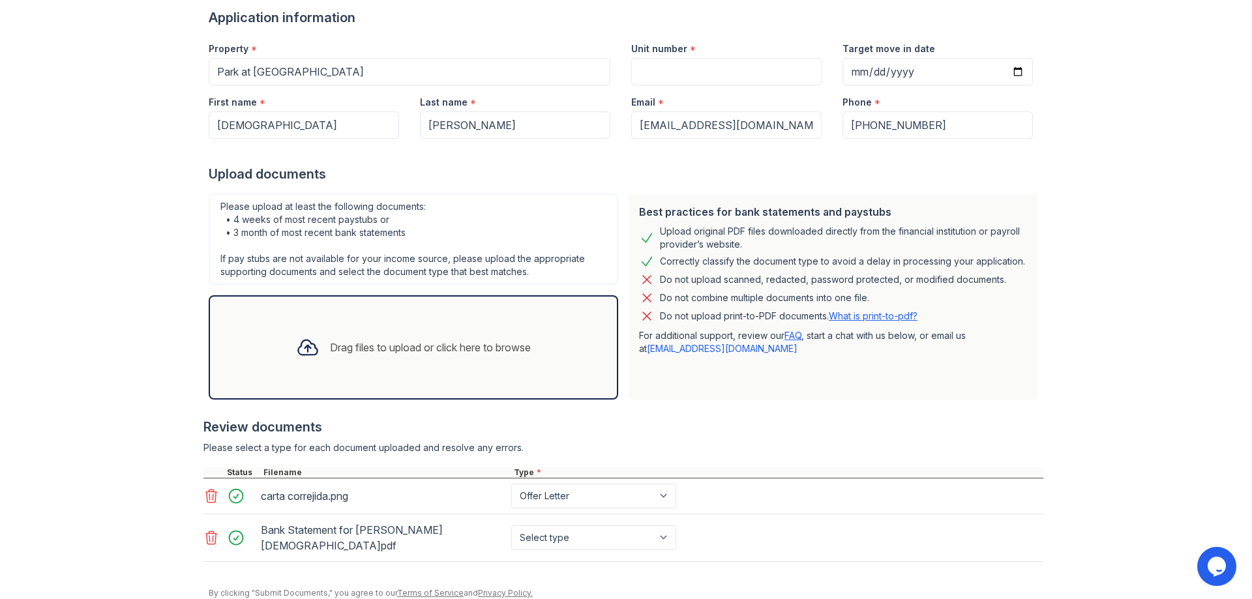
click at [430, 369] on div "Drag files to upload or click here to browse" at bounding box center [414, 347] width 256 height 44
click at [374, 344] on div "Drag files to upload or click here to browse" at bounding box center [430, 348] width 201 height 16
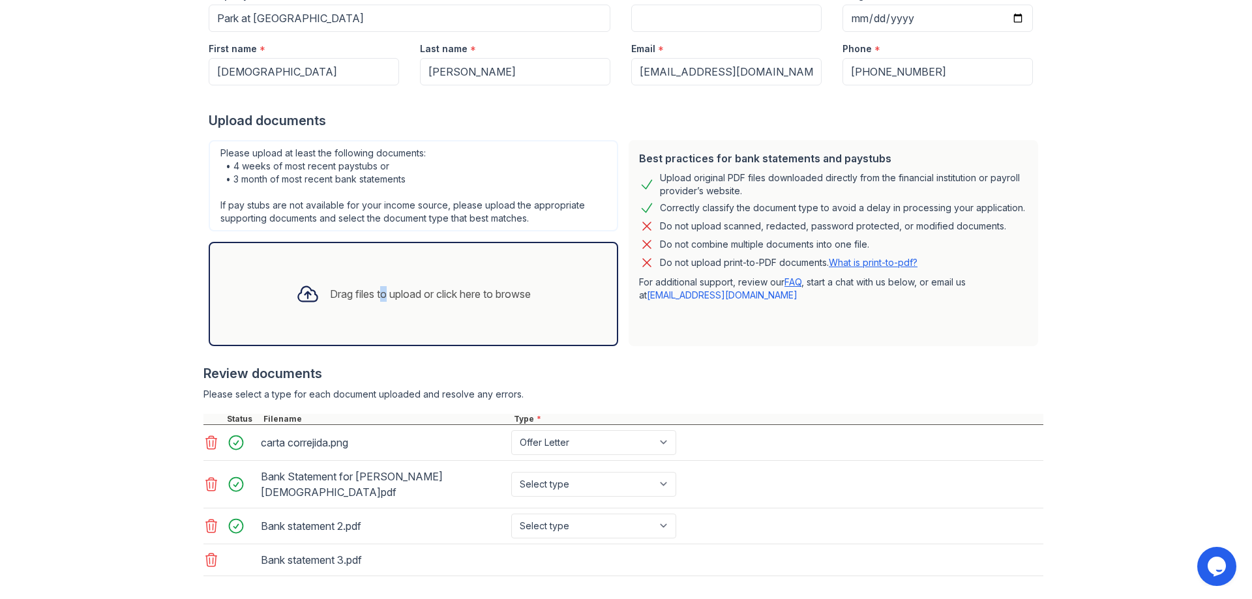
scroll to position [209, 0]
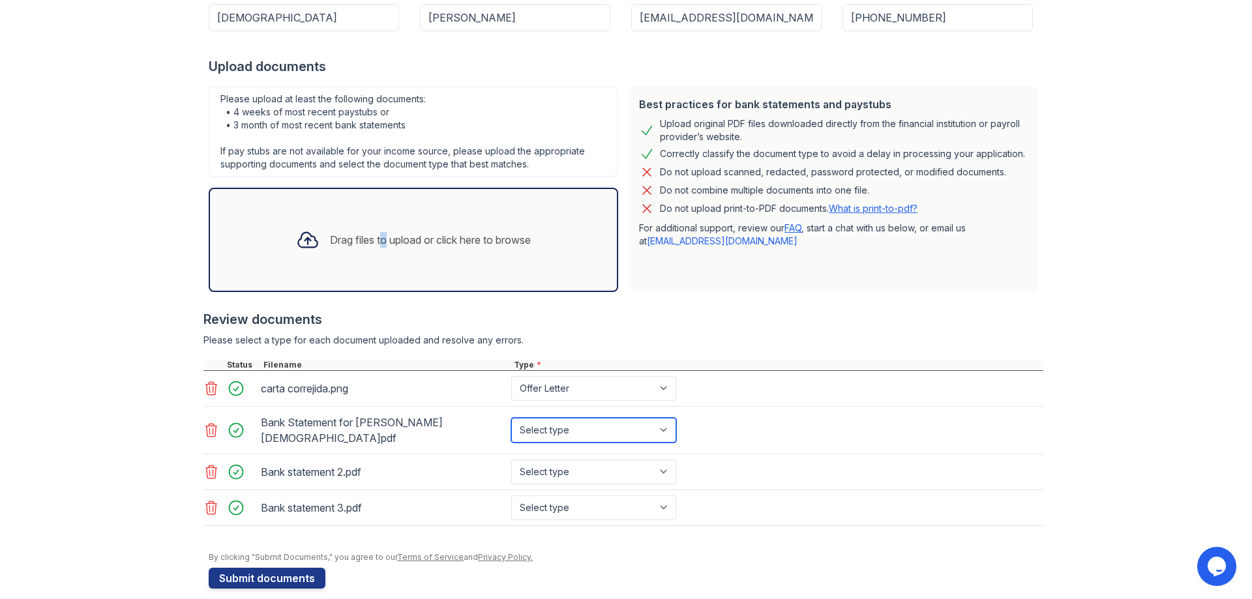
click at [545, 429] on select "Select type Paystub Bank Statement Offer Letter Tax Documents Benefit Award Let…" at bounding box center [593, 430] width 165 height 25
select select "bank_statement"
click at [511, 418] on select "Select type Paystub Bank Statement Offer Letter Tax Documents Benefit Award Let…" at bounding box center [593, 430] width 165 height 25
click at [569, 461] on select "Select type Paystub Bank Statement Offer Letter Tax Documents Benefit Award Let…" at bounding box center [593, 472] width 165 height 25
select select "bank_statement"
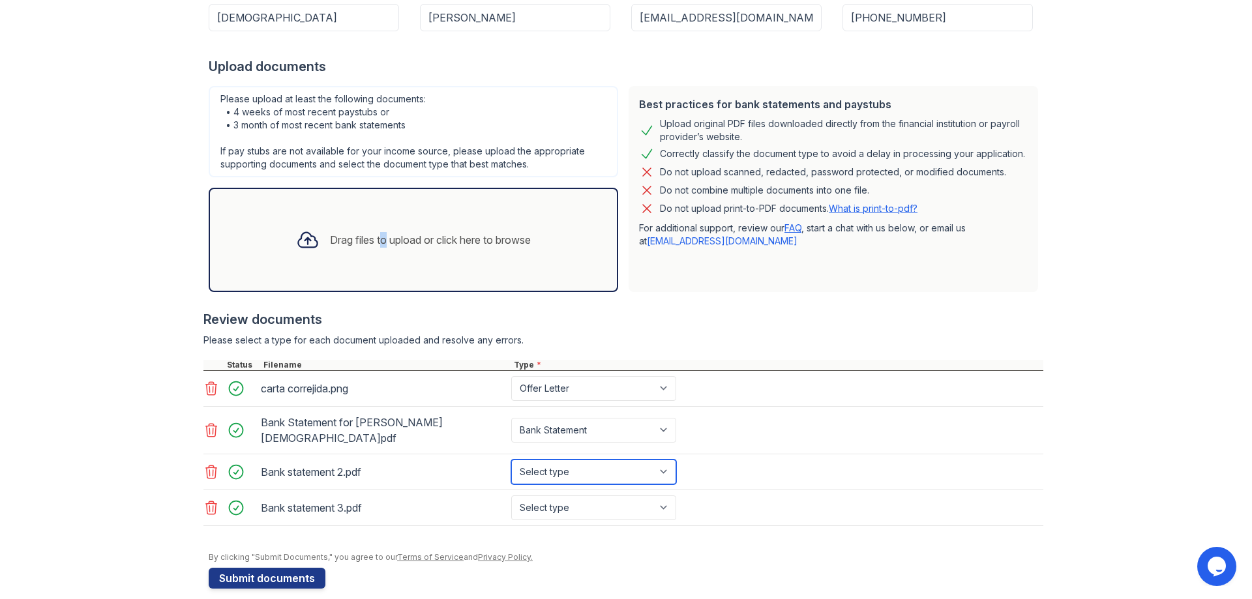
click at [511, 460] on select "Select type Paystub Bank Statement Offer Letter Tax Documents Benefit Award Let…" at bounding box center [593, 472] width 165 height 25
click at [570, 496] on select "Select type Paystub Bank Statement Offer Letter Tax Documents Benefit Award Let…" at bounding box center [593, 508] width 165 height 25
select select "bank_statement"
click at [511, 496] on select "Select type Paystub Bank Statement Offer Letter Tax Documents Benefit Award Let…" at bounding box center [593, 508] width 165 height 25
click at [207, 391] on icon at bounding box center [211, 389] width 16 height 16
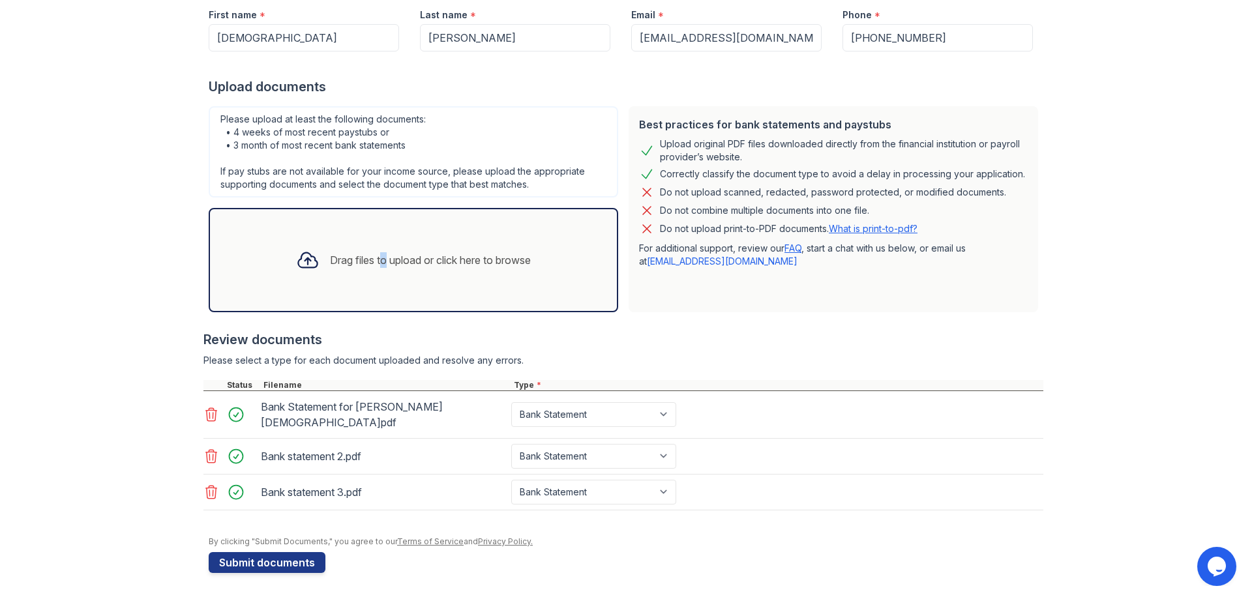
scroll to position [177, 0]
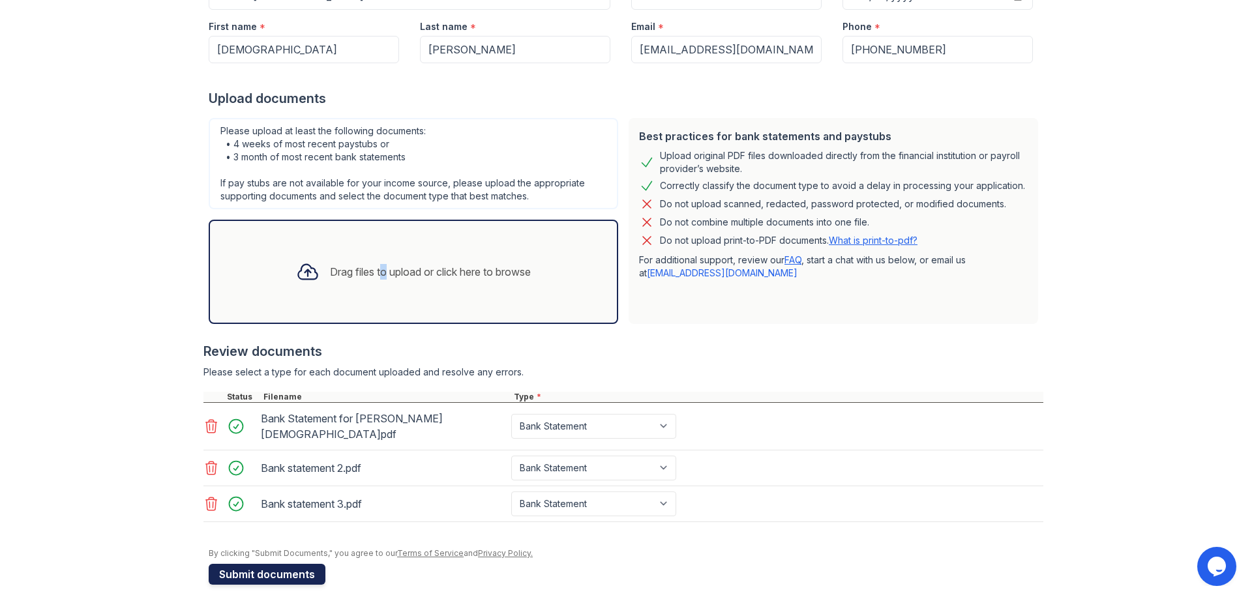
click at [272, 564] on button "Submit documents" at bounding box center [267, 574] width 117 height 21
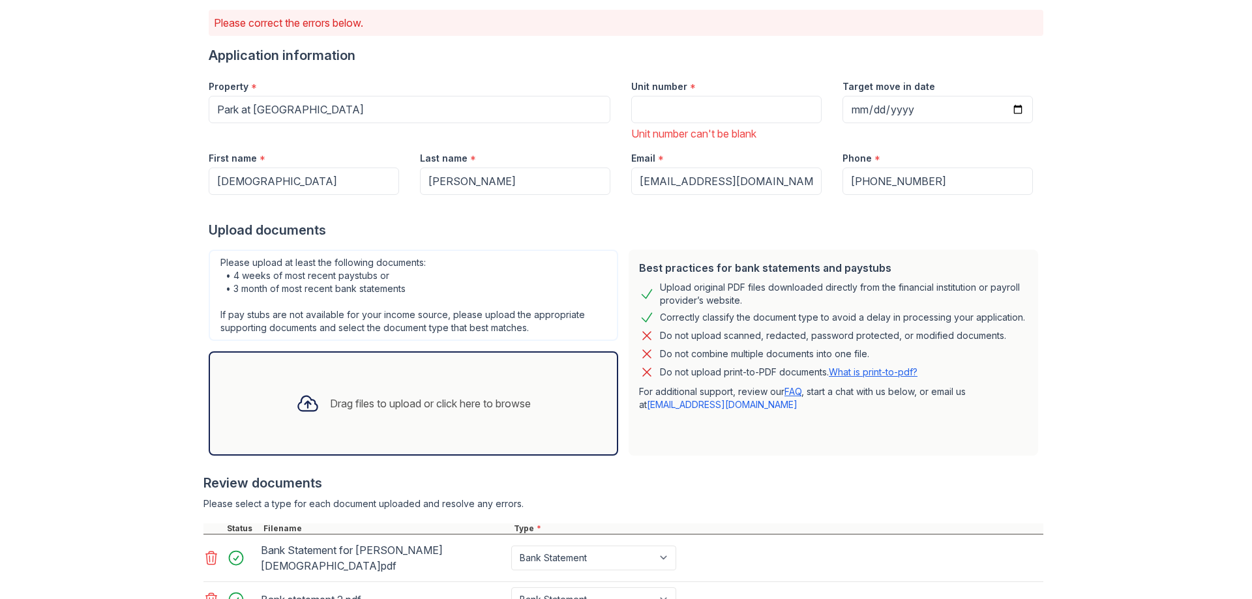
scroll to position [232, 0]
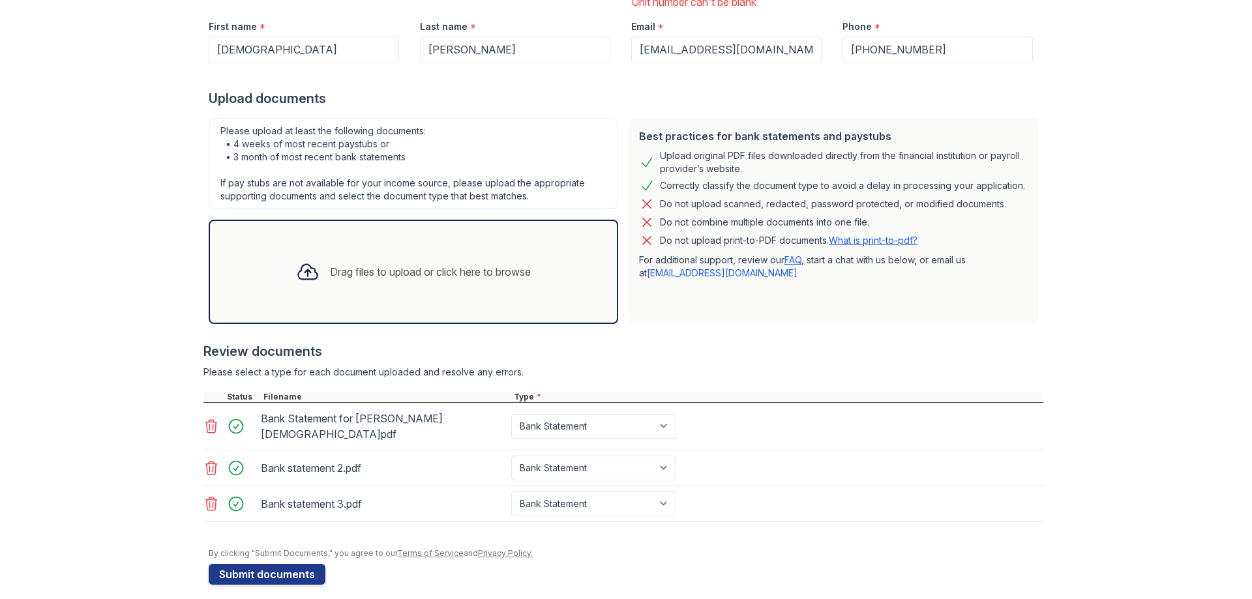
click at [426, 287] on div "Drag files to upload or click here to browse" at bounding box center [414, 272] width 256 height 44
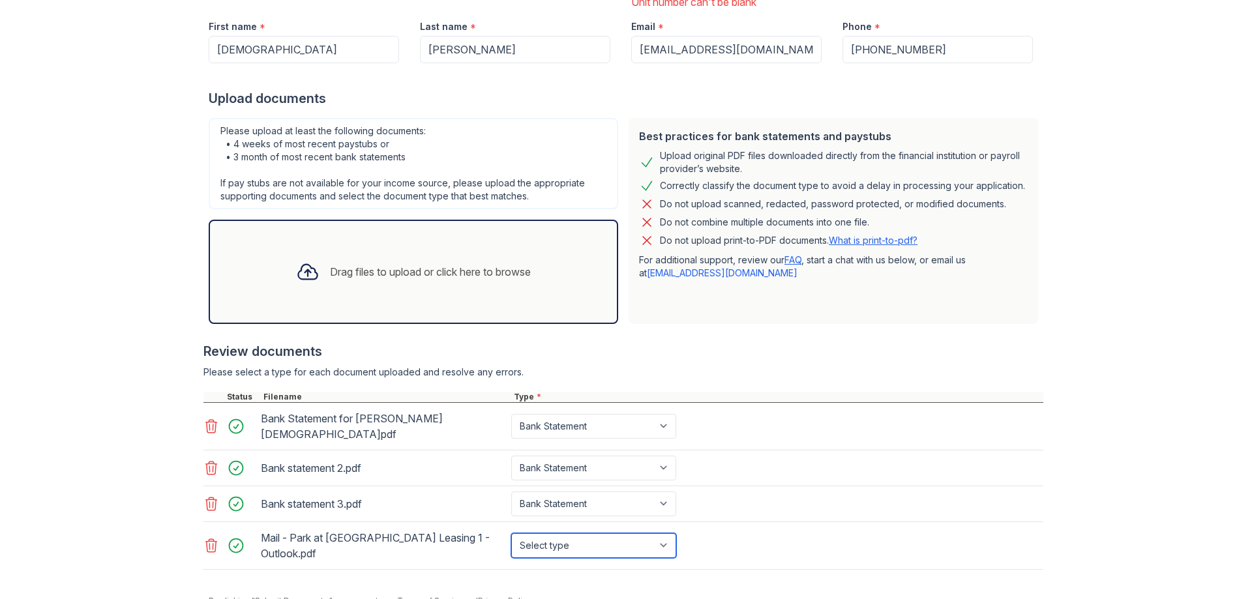
drag, startPoint x: 528, startPoint y: 514, endPoint x: 530, endPoint y: 532, distance: 18.3
click at [530, 534] on select "Select type Paystub Bank Statement Offer Letter Tax Documents Benefit Award Let…" at bounding box center [593, 546] width 165 height 25
click at [511, 534] on select "Select type Paystub Bank Statement Offer Letter Tax Documents Benefit Award Let…" at bounding box center [593, 546] width 165 height 25
drag, startPoint x: 547, startPoint y: 537, endPoint x: 547, endPoint y: 522, distance: 15.7
click at [547, 537] on select "Select type Paystub Bank Statement Offer Letter Tax Documents Benefit Award Let…" at bounding box center [593, 546] width 165 height 25
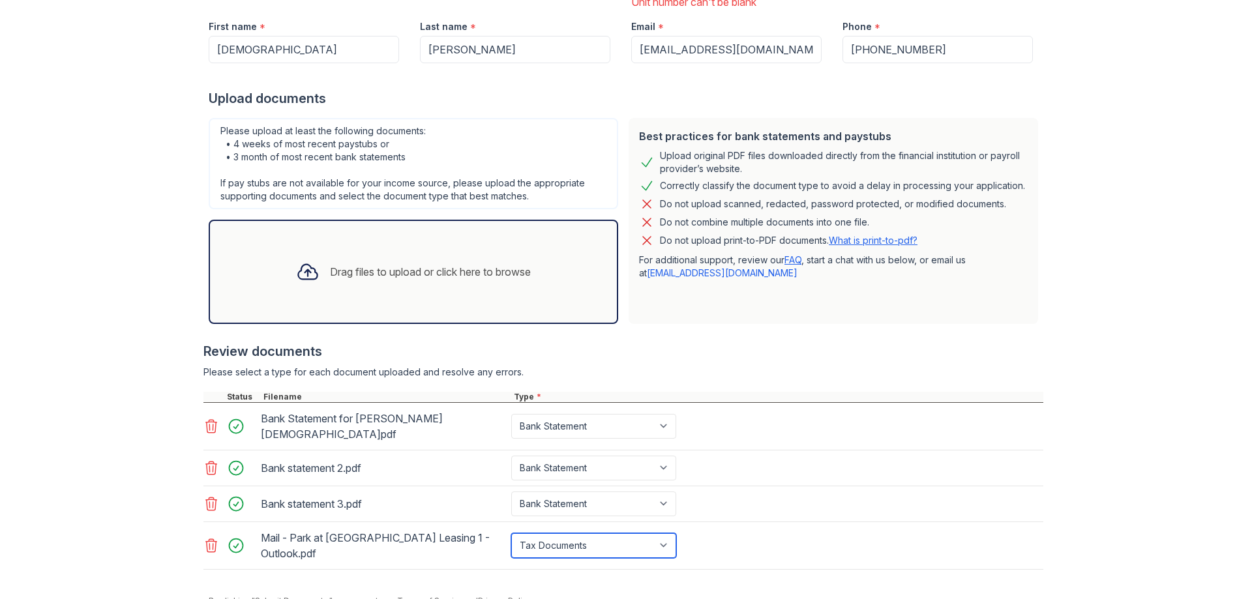
select select "offer_letter"
click at [511, 534] on select "Select type Paystub Bank Statement Offer Letter Tax Documents Benefit Award Let…" at bounding box center [593, 546] width 165 height 25
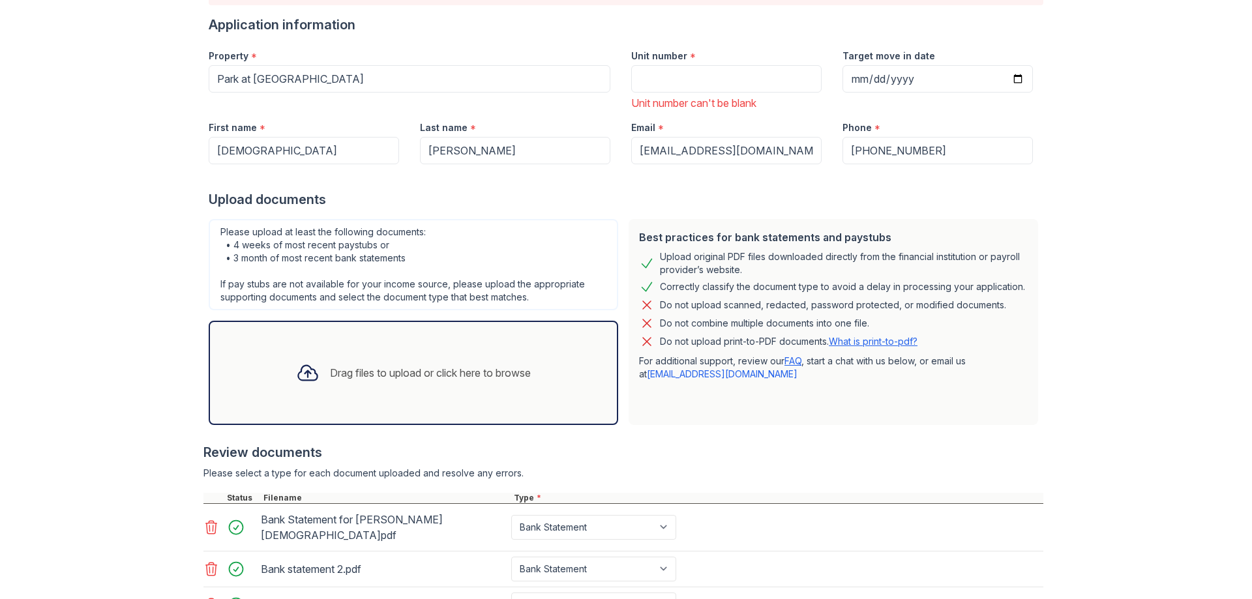
scroll to position [0, 0]
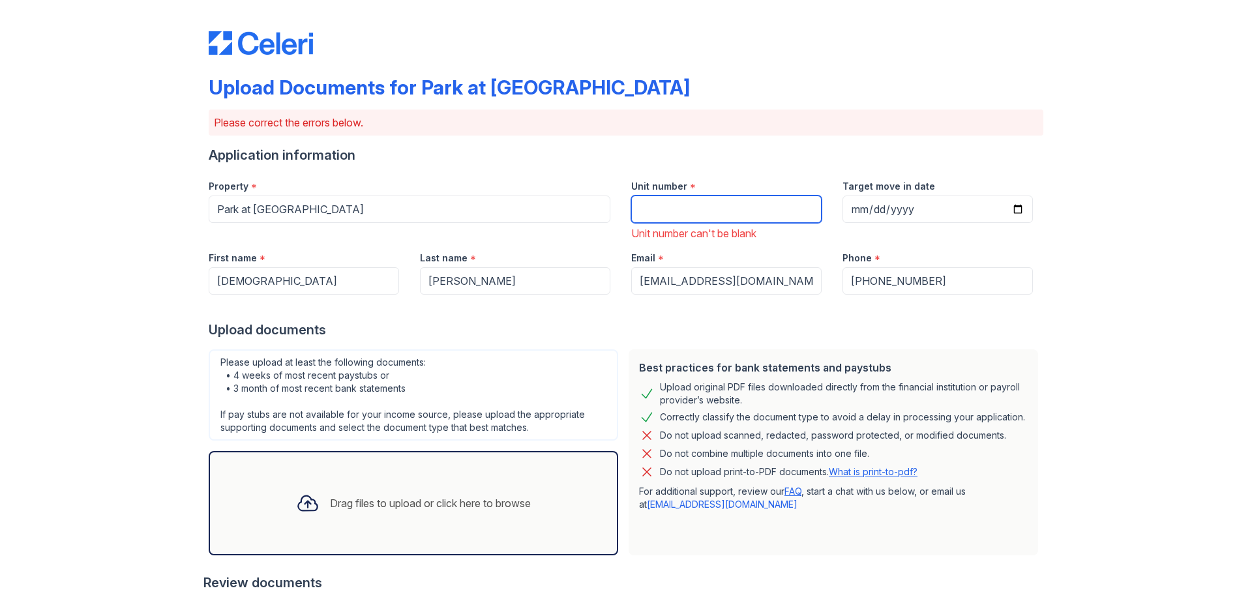
click at [688, 215] on input "Unit number" at bounding box center [726, 209] width 190 height 27
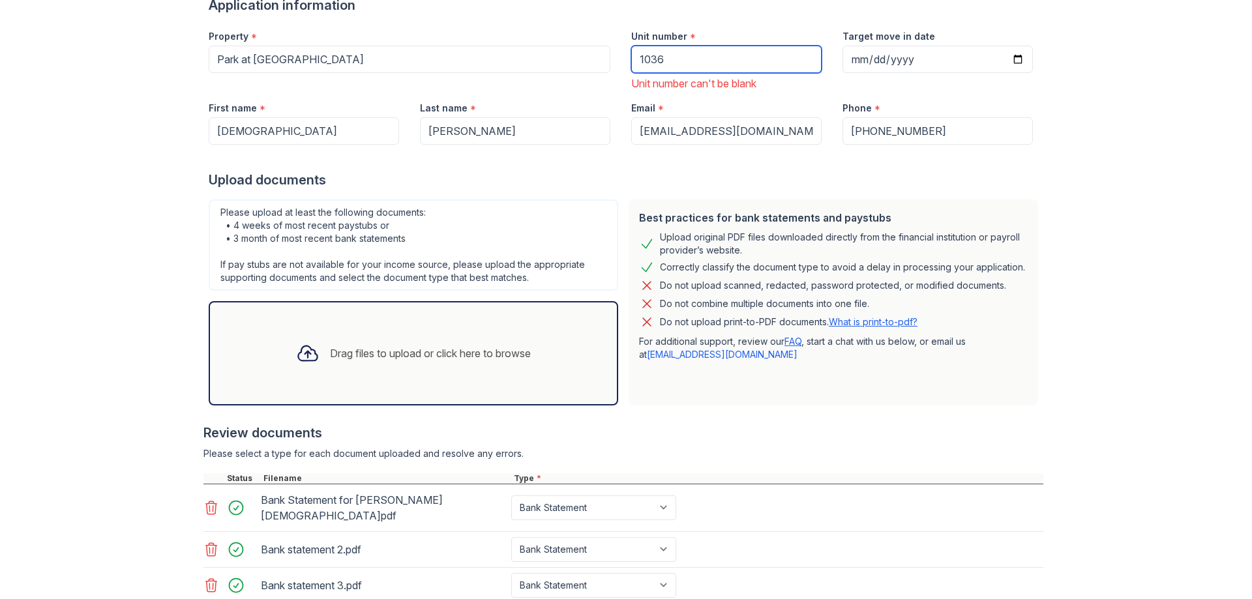
scroll to position [279, 0]
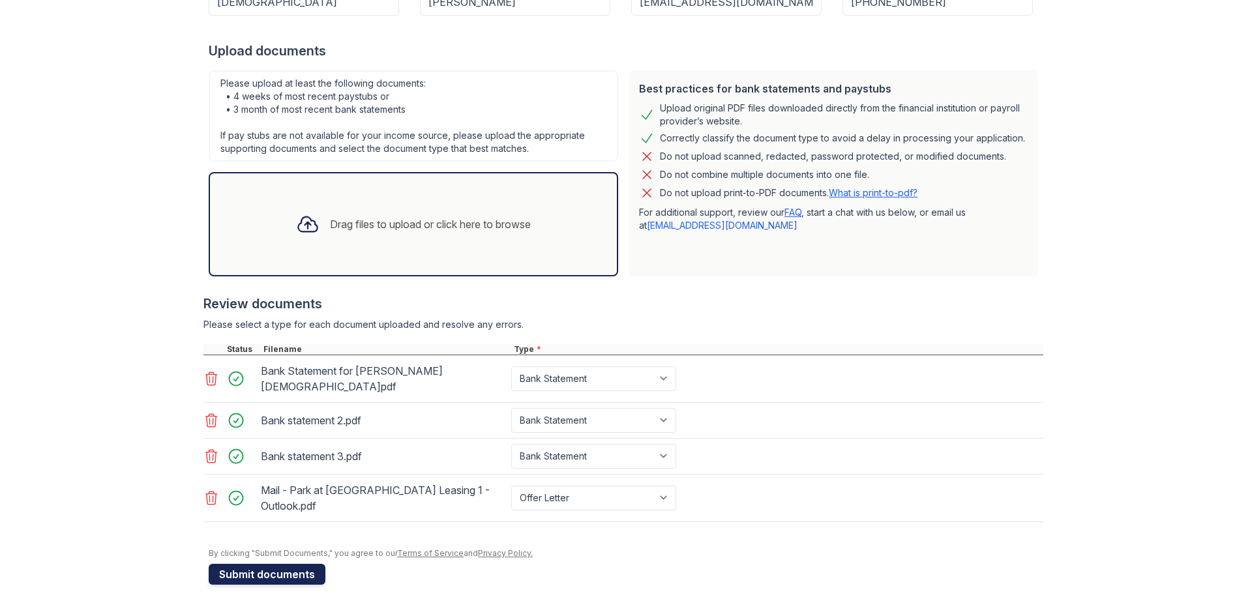
type input "1036"
click at [247, 564] on button "Submit documents" at bounding box center [267, 574] width 117 height 21
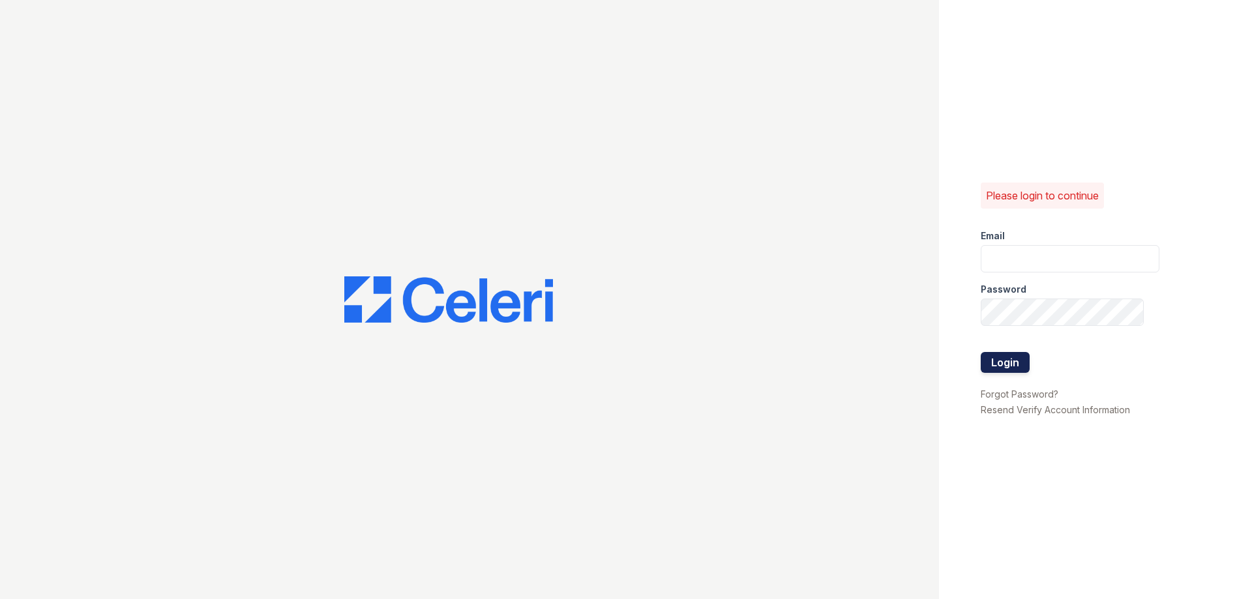
type input "[EMAIL_ADDRESS][DOMAIN_NAME]"
click at [1005, 357] on button "Login" at bounding box center [1005, 362] width 49 height 21
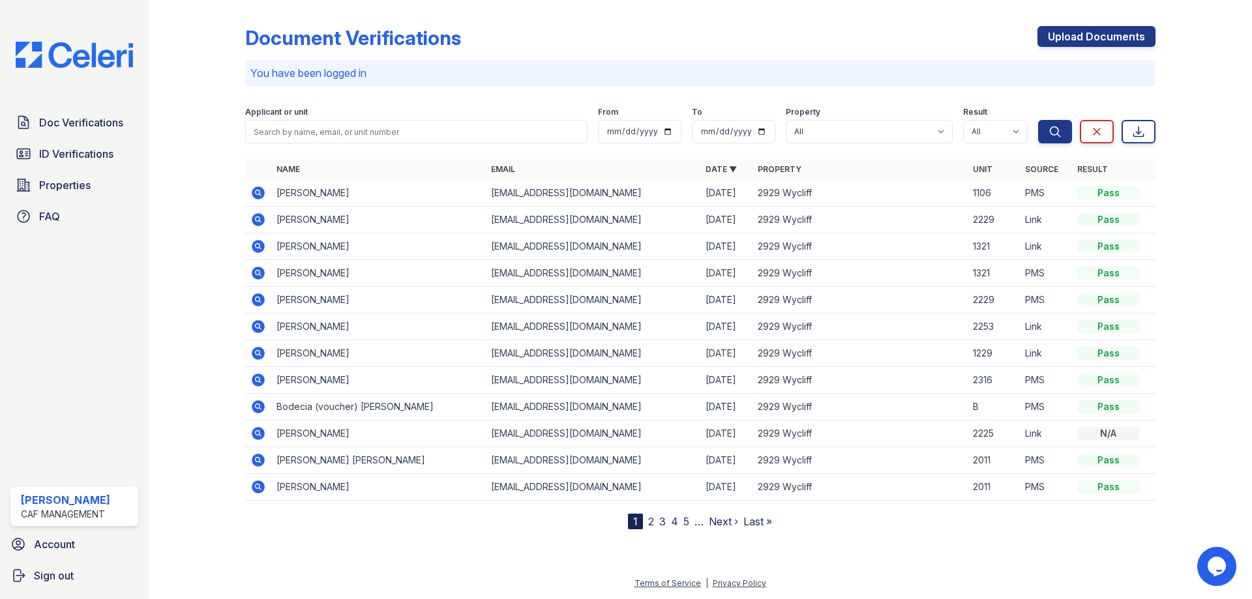
click at [101, 106] on div "Doc Verifications ID Verifications Properties FAQ [PERSON_NAME] CAF Management …" at bounding box center [74, 299] width 149 height 599
click at [101, 120] on span "Doc Verifications" at bounding box center [81, 123] width 84 height 16
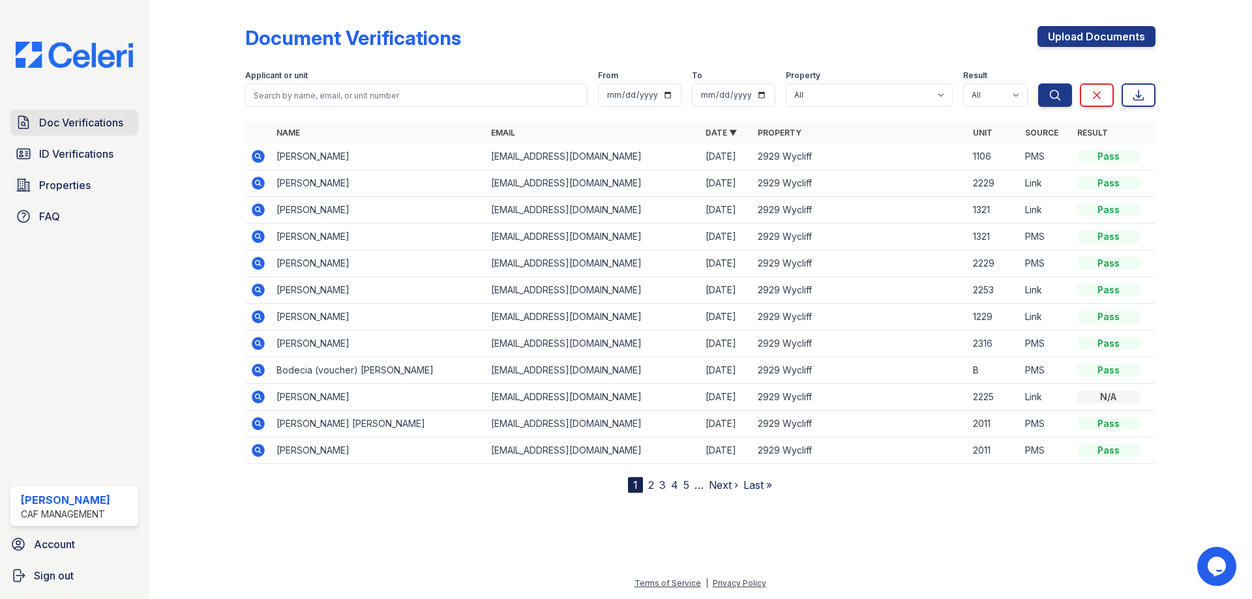
click at [82, 127] on span "Doc Verifications" at bounding box center [81, 123] width 84 height 16
click at [70, 123] on span "Doc Verifications" at bounding box center [81, 123] width 84 height 16
click at [57, 123] on span "Doc Verifications" at bounding box center [81, 123] width 84 height 16
click at [52, 121] on span "Doc Verifications" at bounding box center [81, 123] width 84 height 16
click at [86, 164] on link "ID Verifications" at bounding box center [74, 154] width 128 height 26
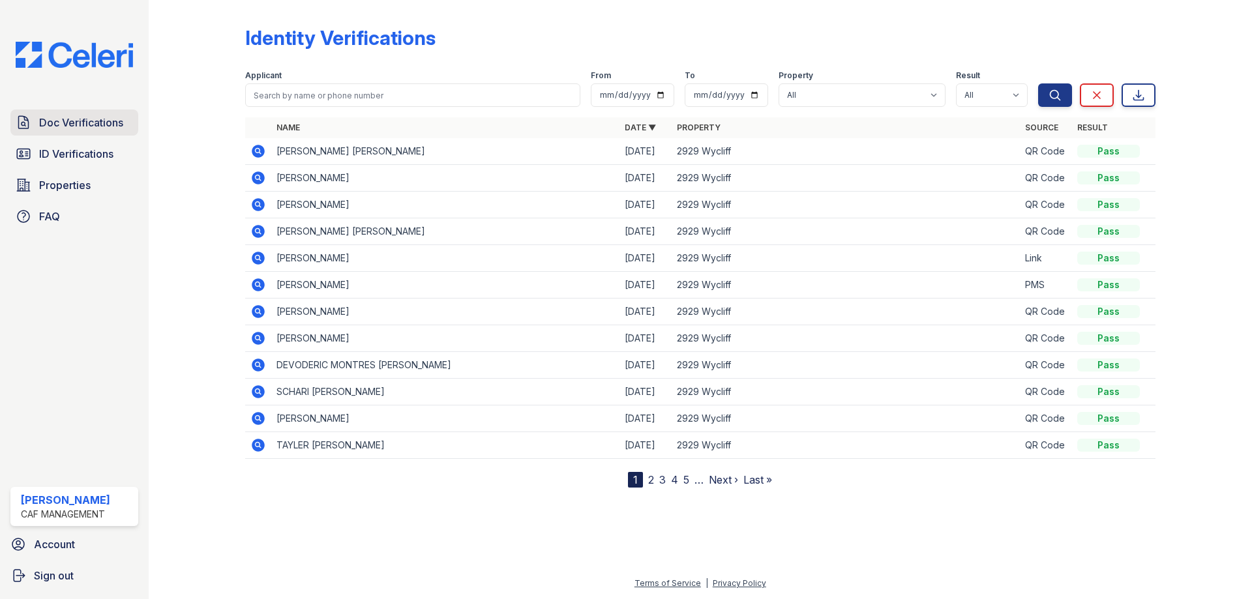
click at [83, 116] on span "Doc Verifications" at bounding box center [81, 123] width 84 height 16
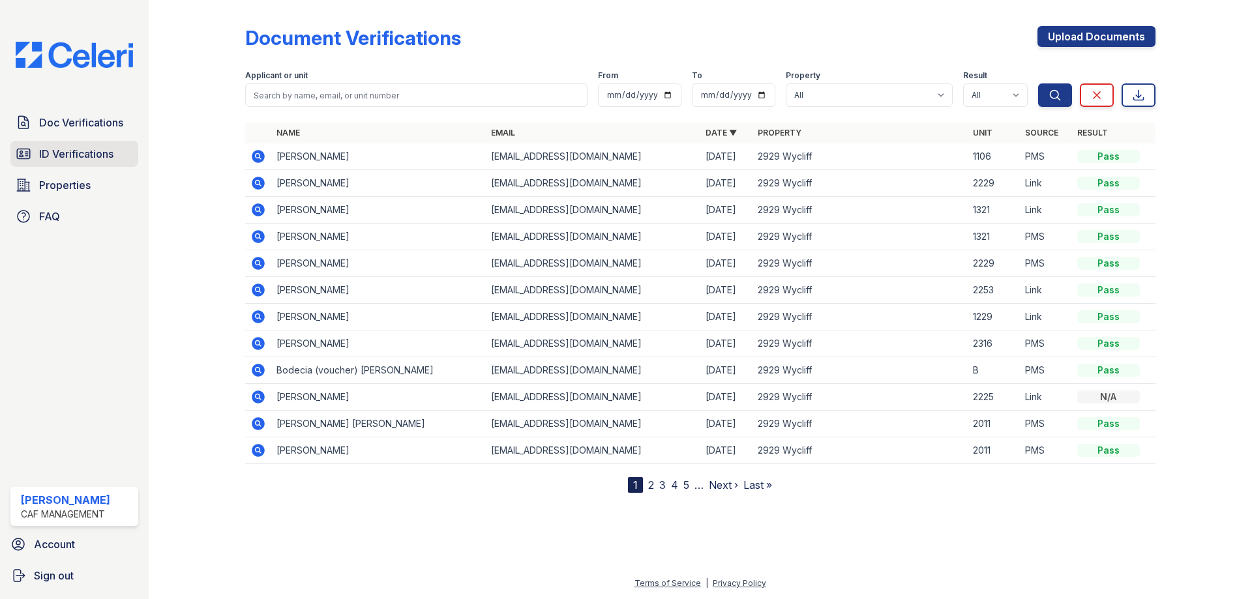
click at [92, 144] on link "ID Verifications" at bounding box center [74, 154] width 128 height 26
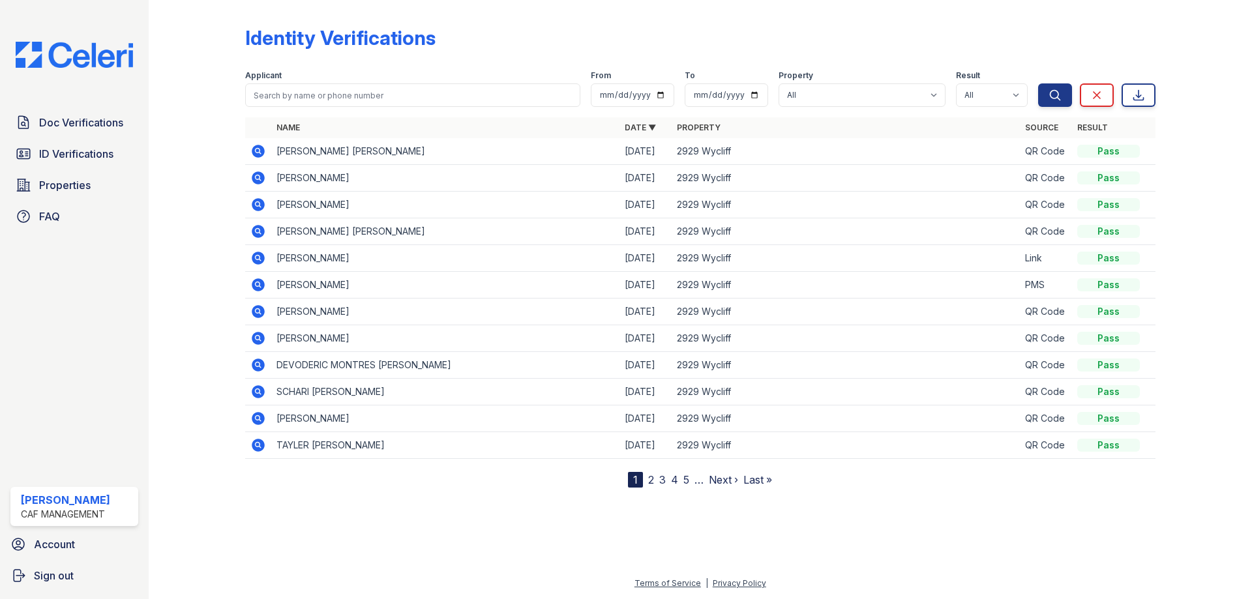
click at [90, 126] on span "Doc Verifications" at bounding box center [81, 123] width 84 height 16
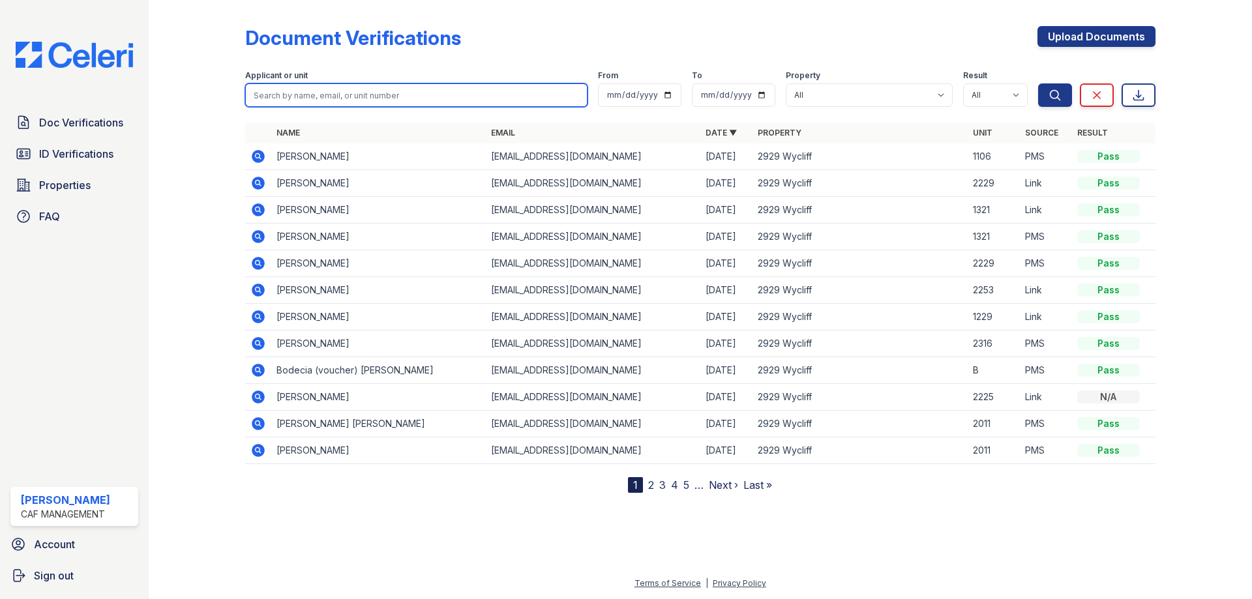
click at [346, 105] on input "search" at bounding box center [416, 94] width 342 height 23
type input "jesus"
click at [1038, 83] on button "Search" at bounding box center [1055, 94] width 34 height 23
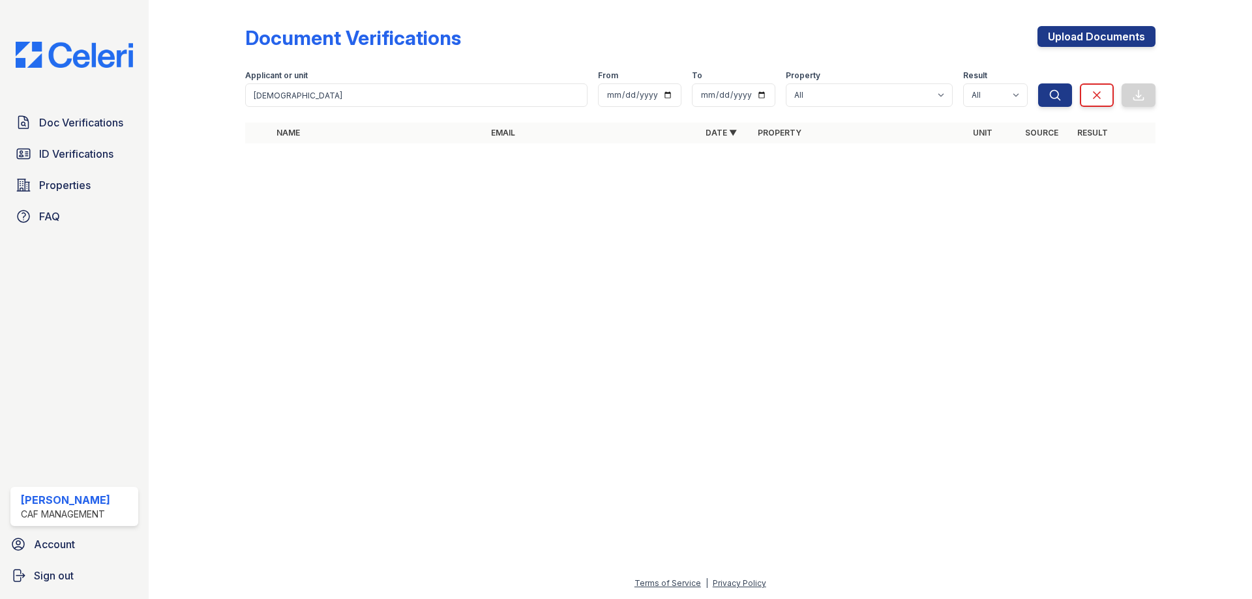
click at [74, 139] on div "Doc Verifications ID Verifications Properties FAQ" at bounding box center [74, 170] width 138 height 120
click at [80, 130] on span "Doc Verifications" at bounding box center [81, 123] width 84 height 16
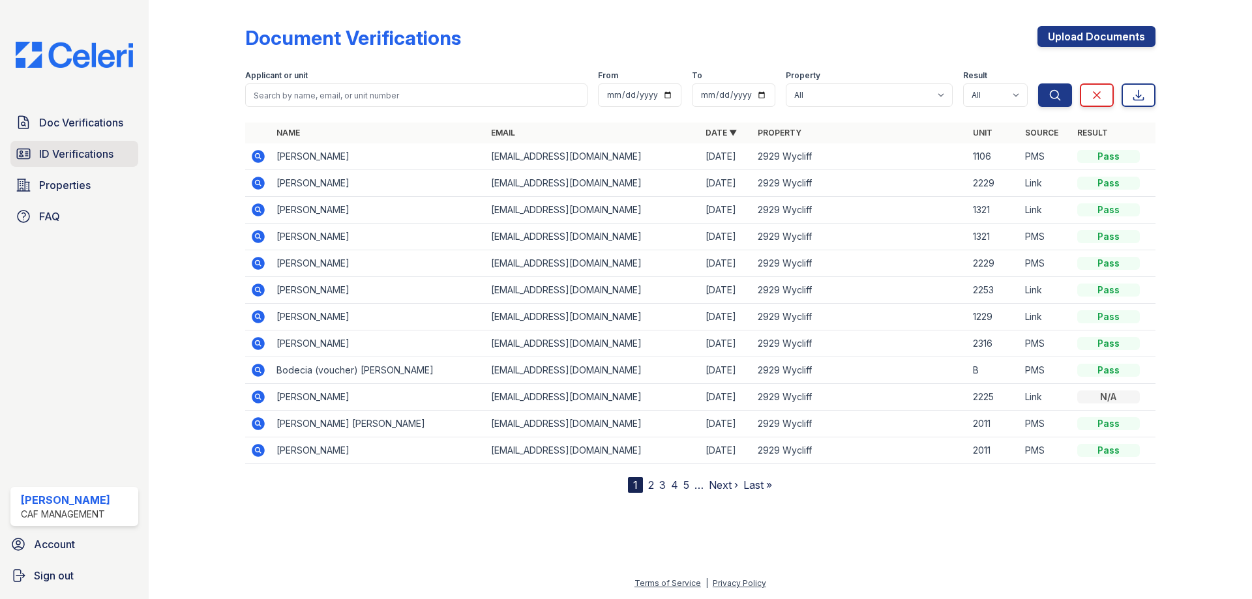
click at [82, 162] on link "ID Verifications" at bounding box center [74, 154] width 128 height 26
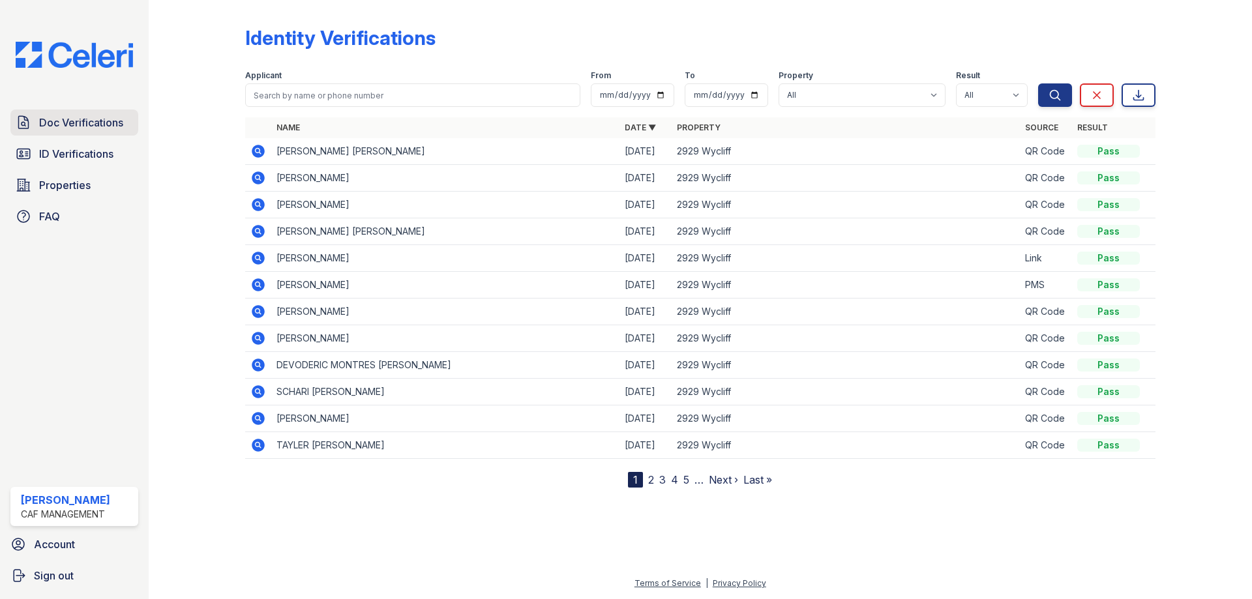
click at [73, 119] on span "Doc Verifications" at bounding box center [81, 123] width 84 height 16
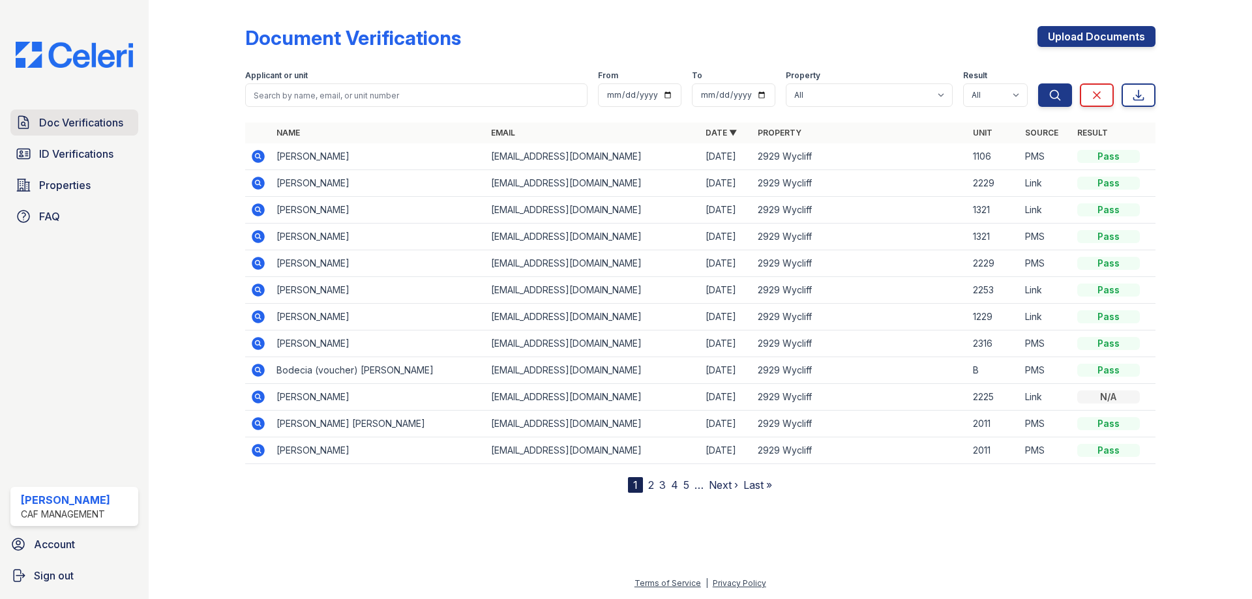
click at [91, 130] on span "Doc Verifications" at bounding box center [81, 123] width 84 height 16
click at [76, 143] on link "ID Verifications" at bounding box center [74, 154] width 128 height 26
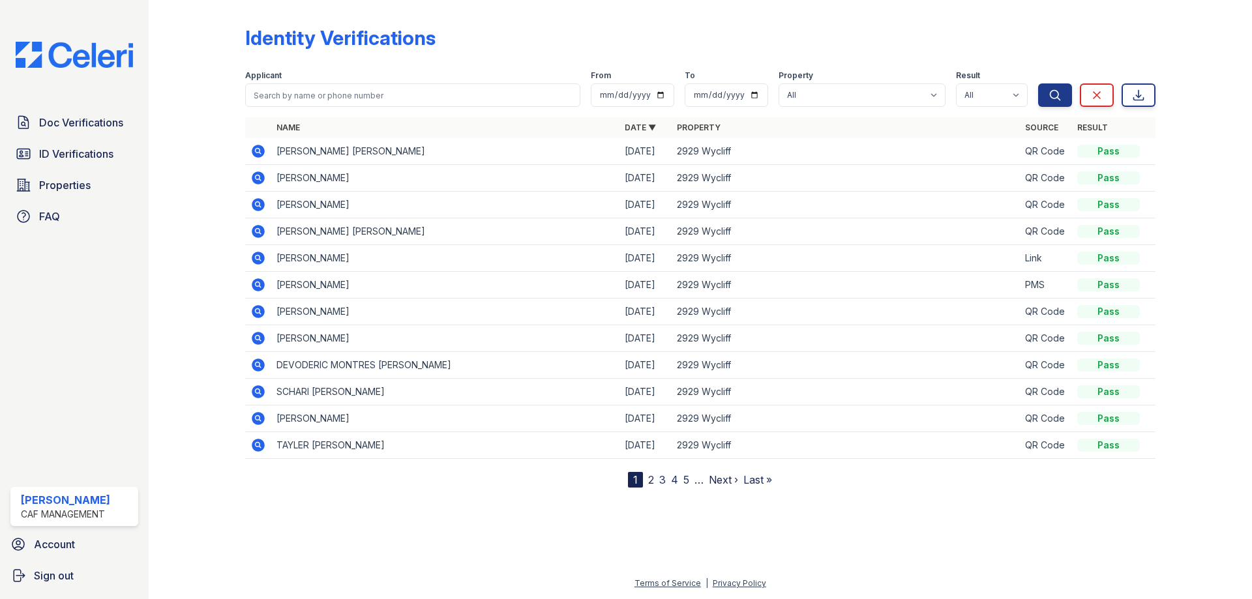
click at [256, 153] on icon at bounding box center [258, 151] width 13 height 13
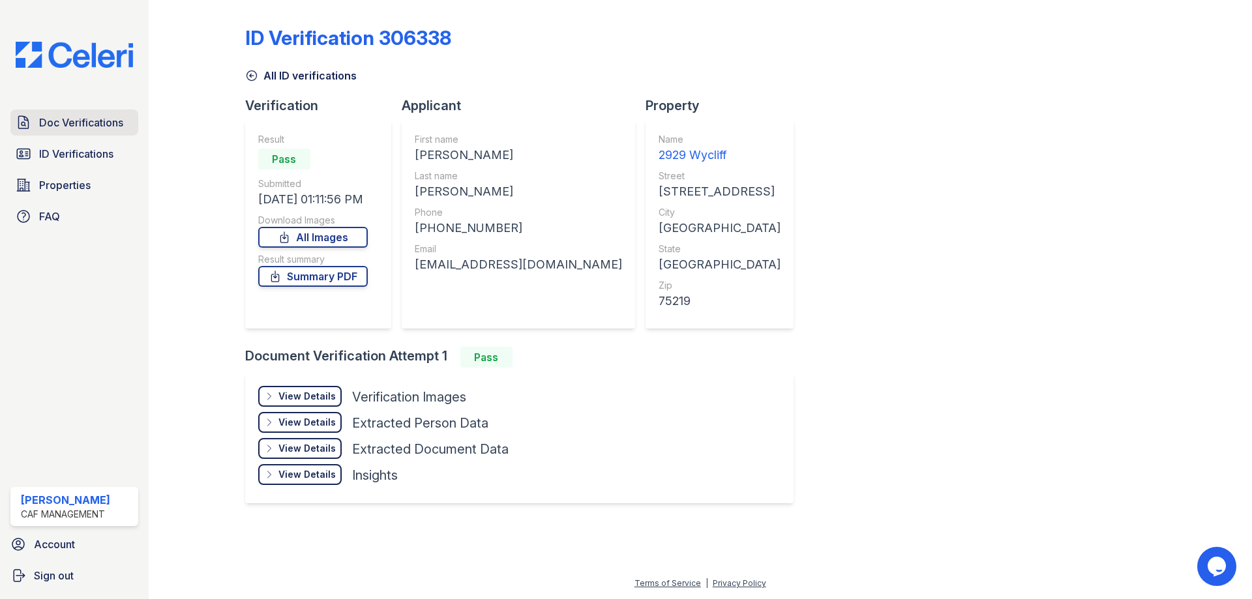
click at [120, 132] on link "Doc Verifications" at bounding box center [74, 123] width 128 height 26
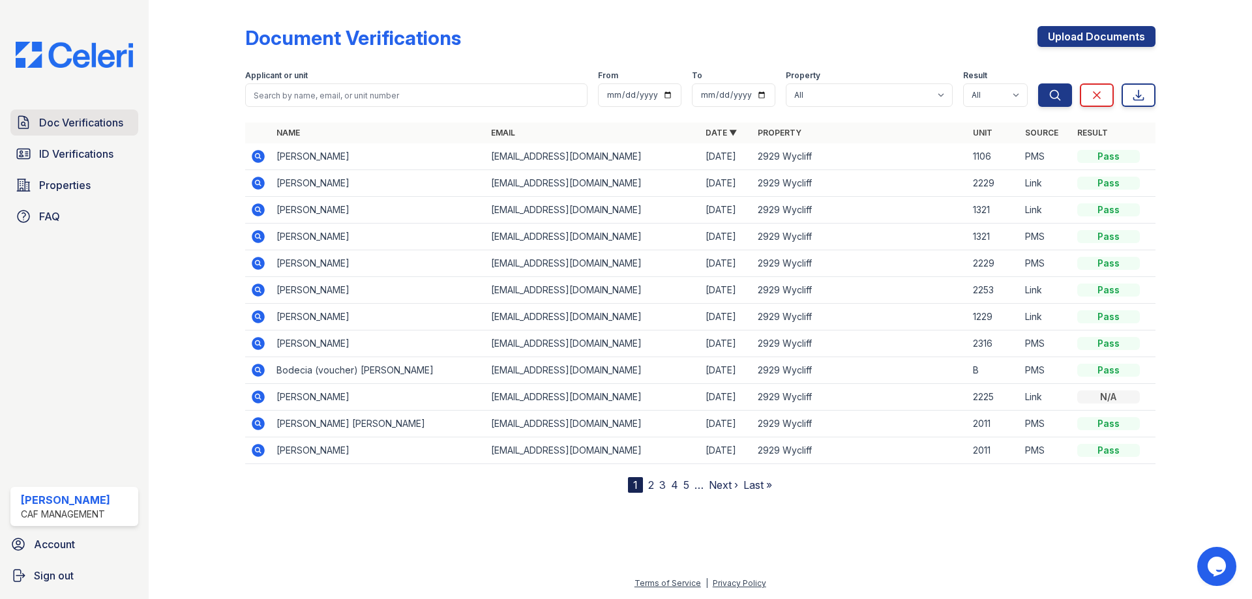
click at [77, 115] on span "Doc Verifications" at bounding box center [81, 123] width 84 height 16
click at [65, 148] on span "ID Verifications" at bounding box center [76, 154] width 74 height 16
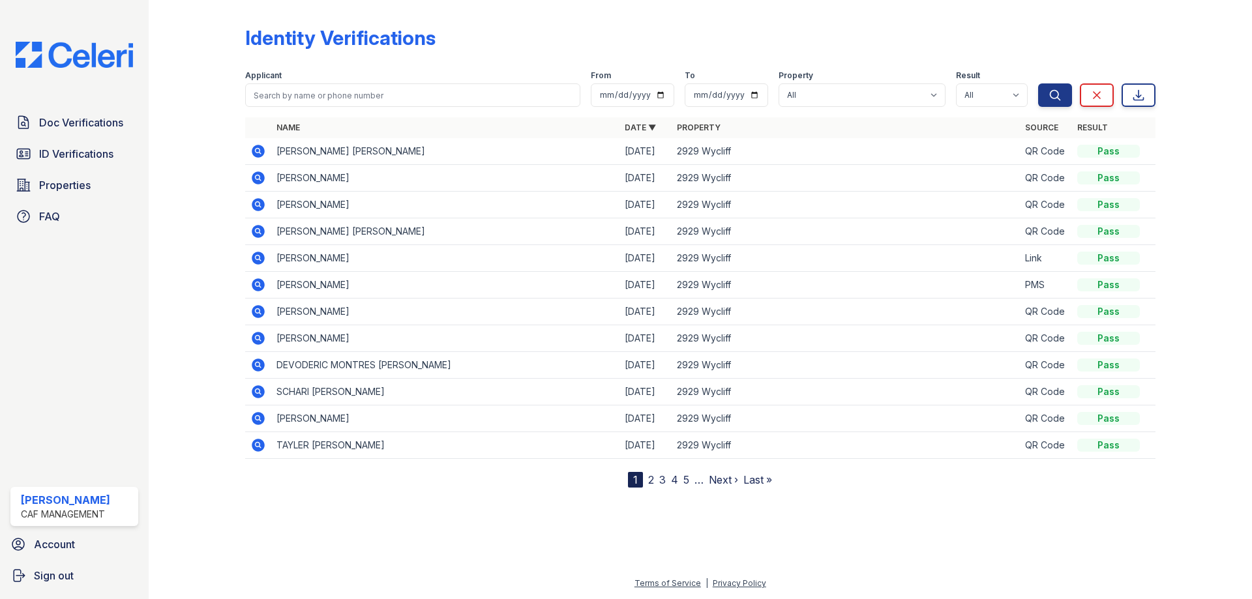
click at [100, 149] on span "ID Verifications" at bounding box center [76, 154] width 74 height 16
click at [102, 155] on span "ID Verifications" at bounding box center [76, 154] width 74 height 16
click at [91, 130] on span "Doc Verifications" at bounding box center [81, 123] width 84 height 16
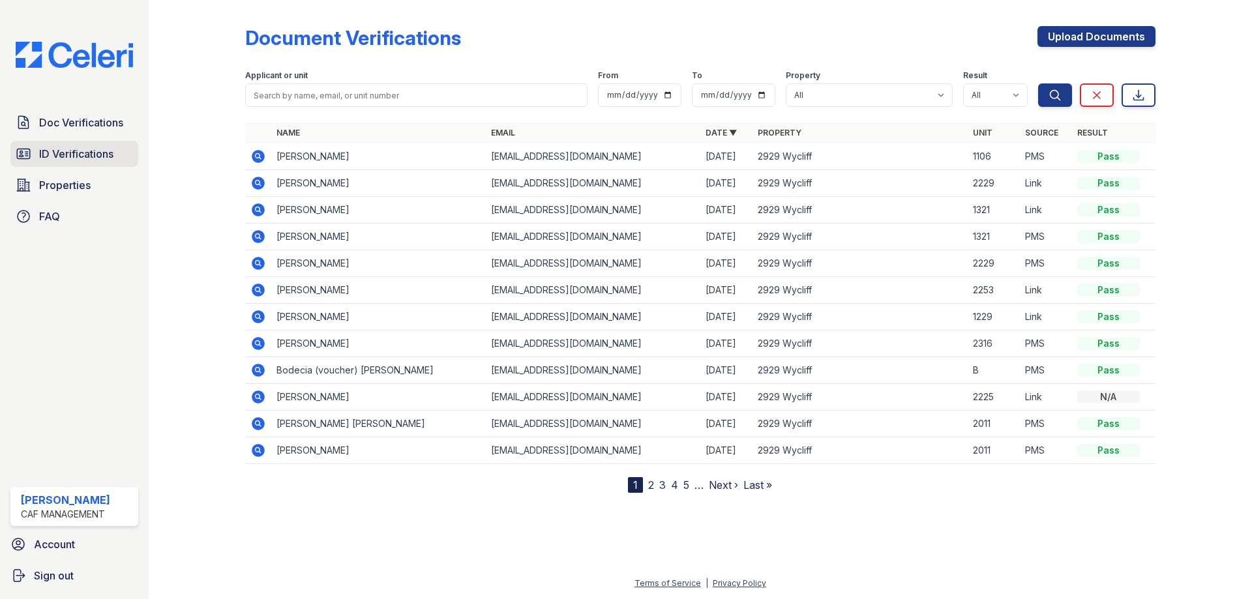
click at [90, 165] on link "ID Verifications" at bounding box center [74, 154] width 128 height 26
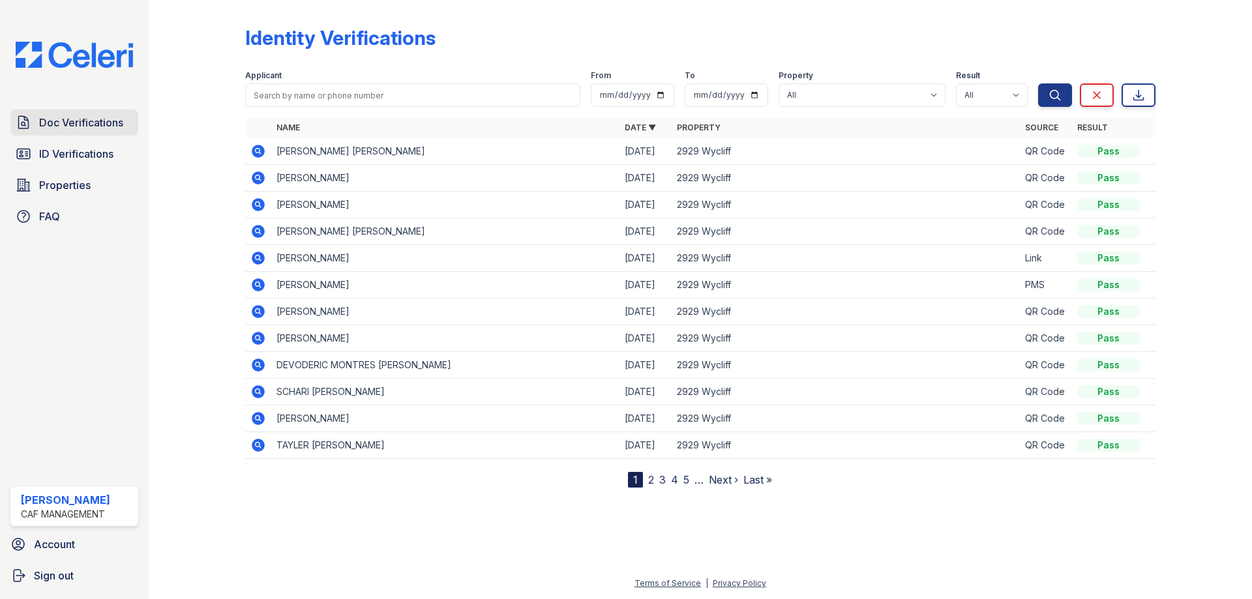
click at [95, 120] on span "Doc Verifications" at bounding box center [81, 123] width 84 height 16
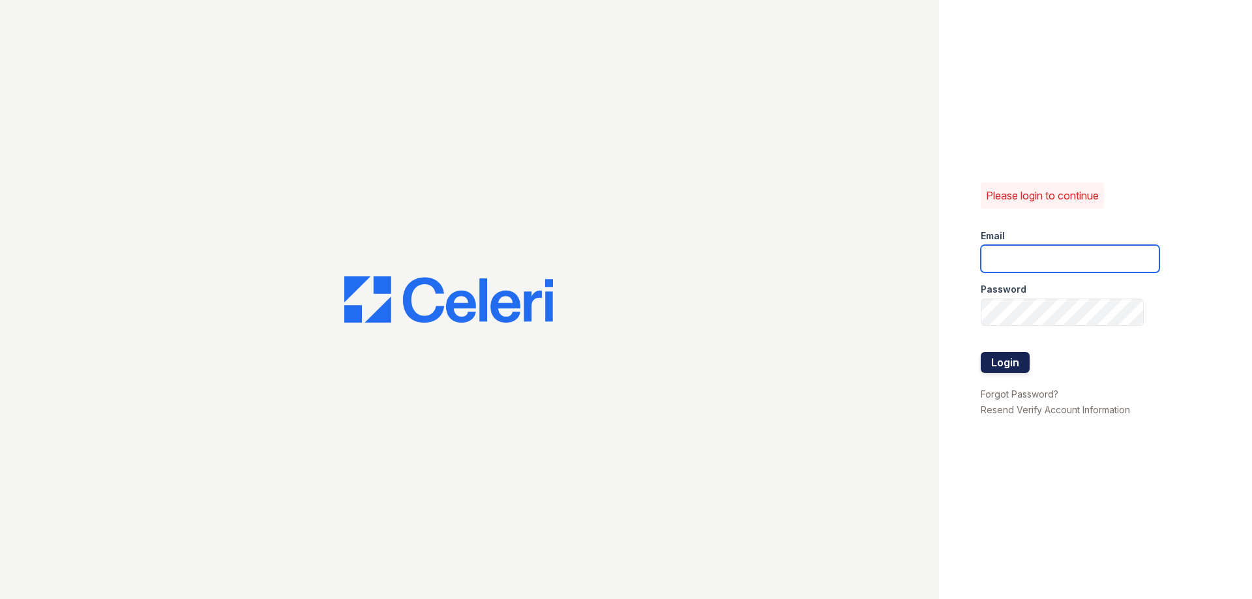
type input "[EMAIL_ADDRESS][DOMAIN_NAME]"
click at [1015, 357] on button "Login" at bounding box center [1005, 362] width 49 height 21
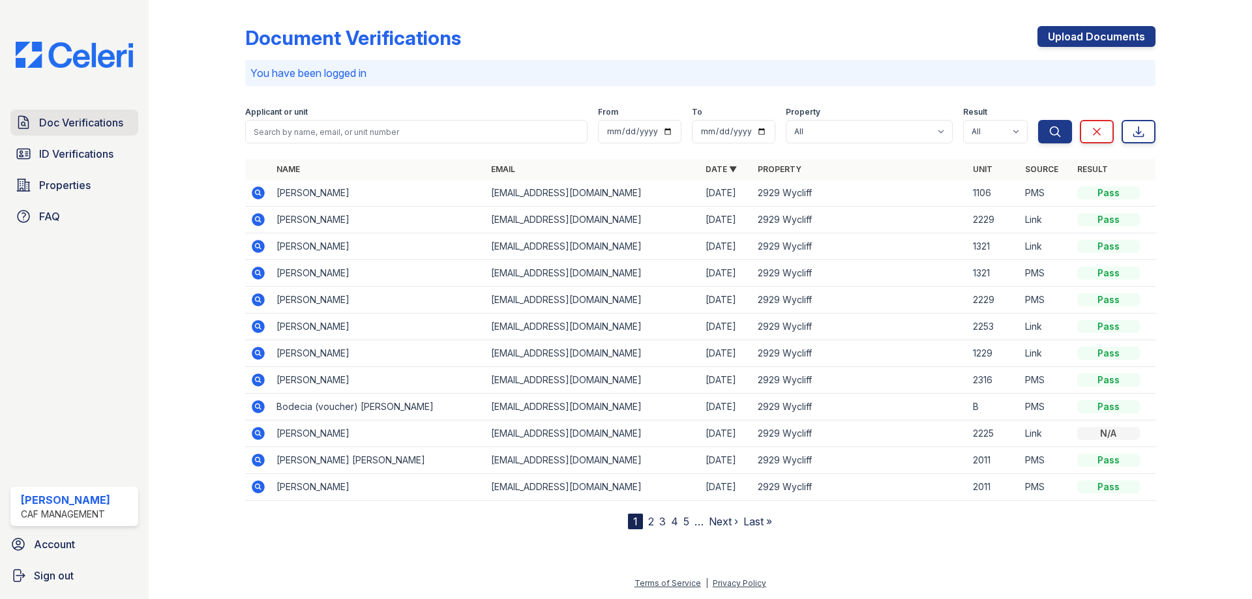
click at [80, 121] on span "Doc Verifications" at bounding box center [81, 123] width 84 height 16
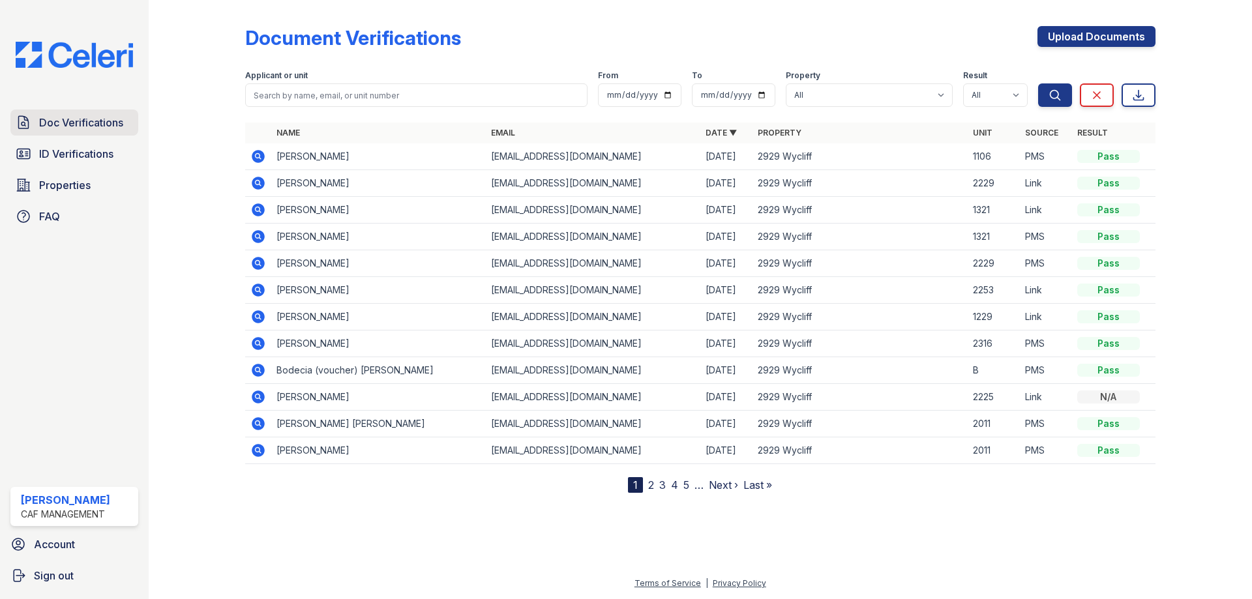
click at [73, 123] on span "Doc Verifications" at bounding box center [81, 123] width 84 height 16
click at [95, 147] on span "ID Verifications" at bounding box center [76, 154] width 74 height 16
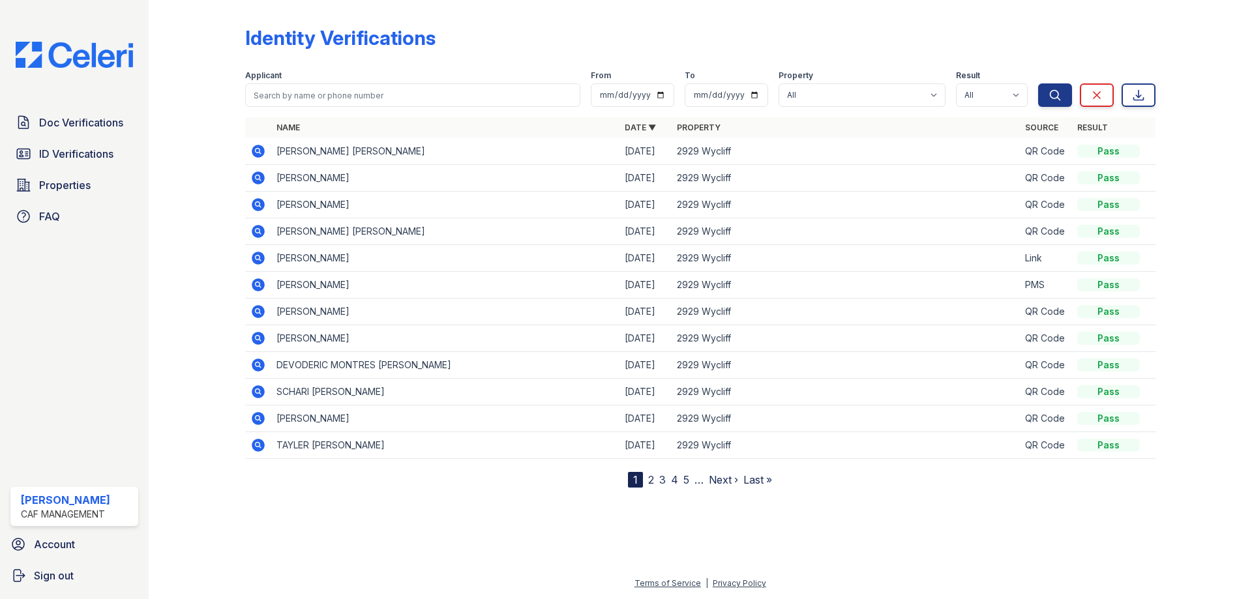
click at [72, 139] on div "Doc Verifications ID Verifications Properties FAQ" at bounding box center [74, 170] width 138 height 120
click at [76, 124] on span "Doc Verifications" at bounding box center [81, 123] width 84 height 16
